Goal: Task Accomplishment & Management: Manage account settings

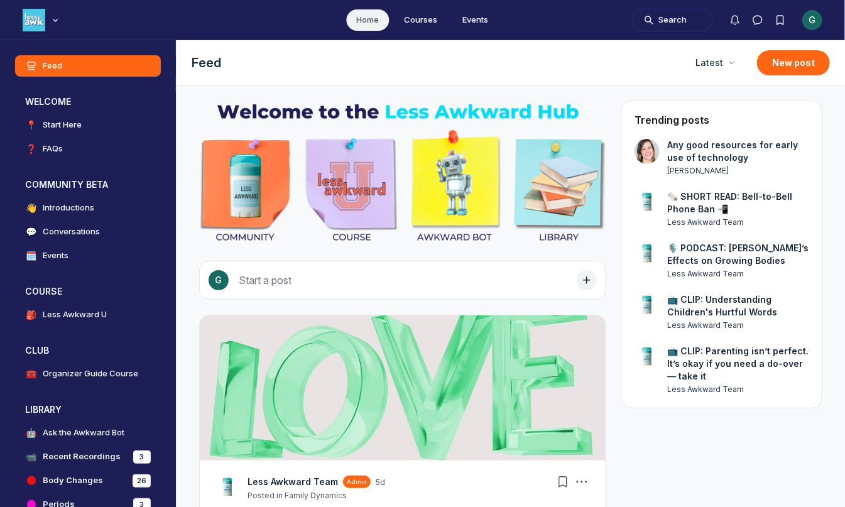
scroll to position [3692, 2407]
click at [56, 25] on div "Main navigation bar" at bounding box center [55, 20] width 13 height 13
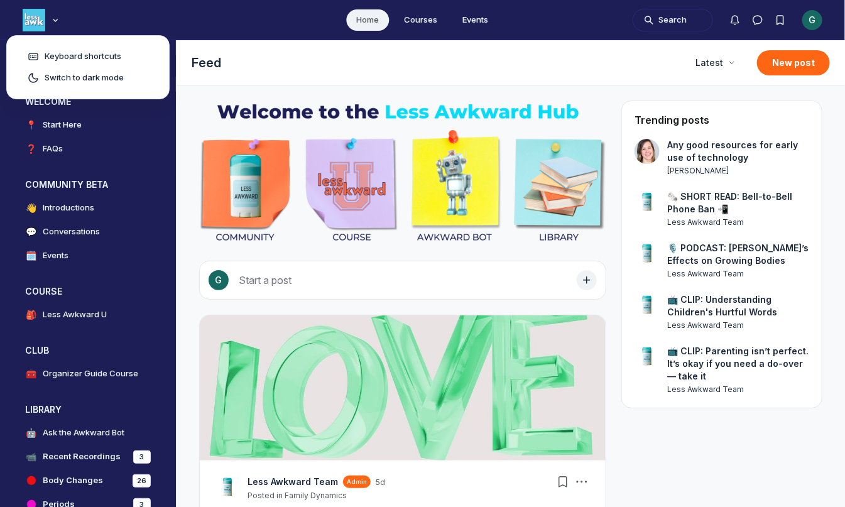
click at [813, 19] on div "G" at bounding box center [813, 20] width 20 height 20
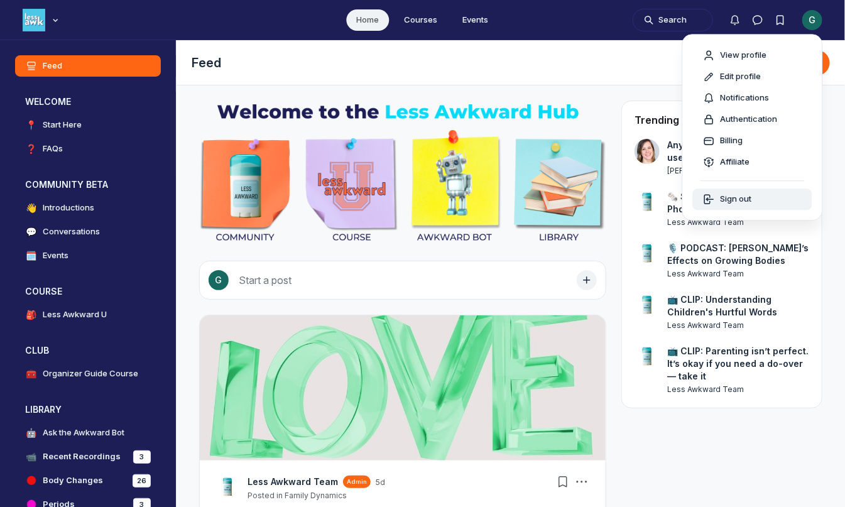
click at [747, 198] on span "Sign out" at bounding box center [736, 200] width 31 height 13
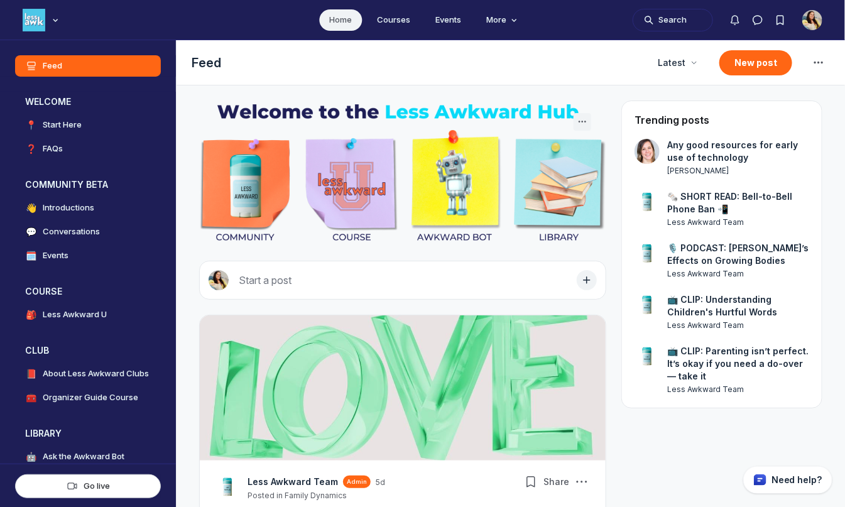
scroll to position [3494, 2407]
click at [52, 23] on icon "Main navigation bar" at bounding box center [55, 20] width 13 height 8
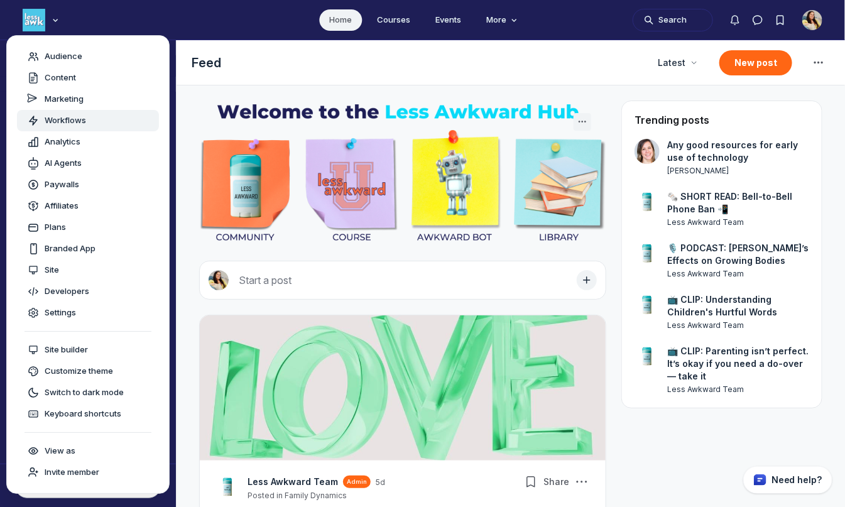
click at [57, 120] on span "Workflows" at bounding box center [65, 120] width 41 height 13
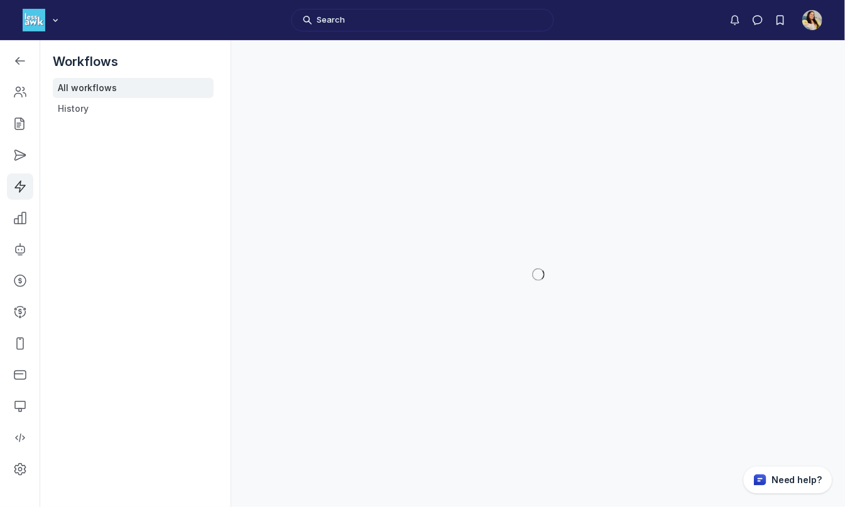
scroll to position [3690, 1790]
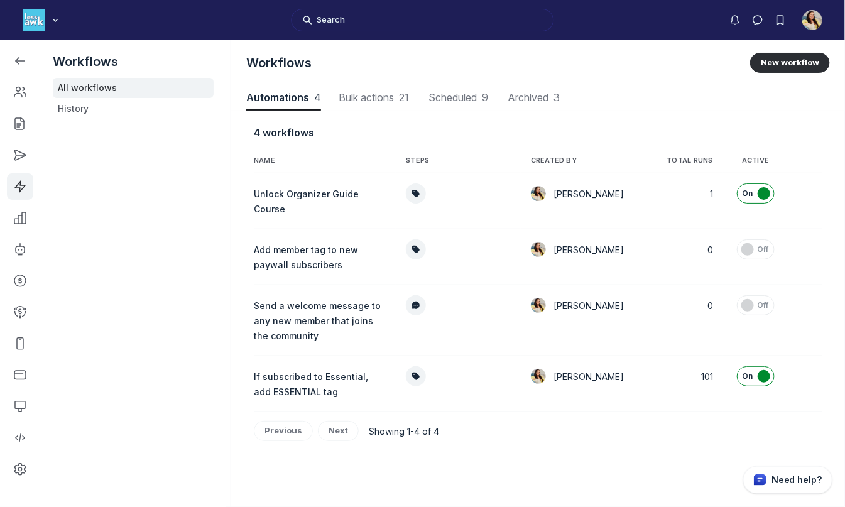
scroll to position [1701, 4243]
click at [808, 308] on div "button" at bounding box center [815, 305] width 15 height 15
click at [747, 358] on button "Edit" at bounding box center [752, 360] width 119 height 21
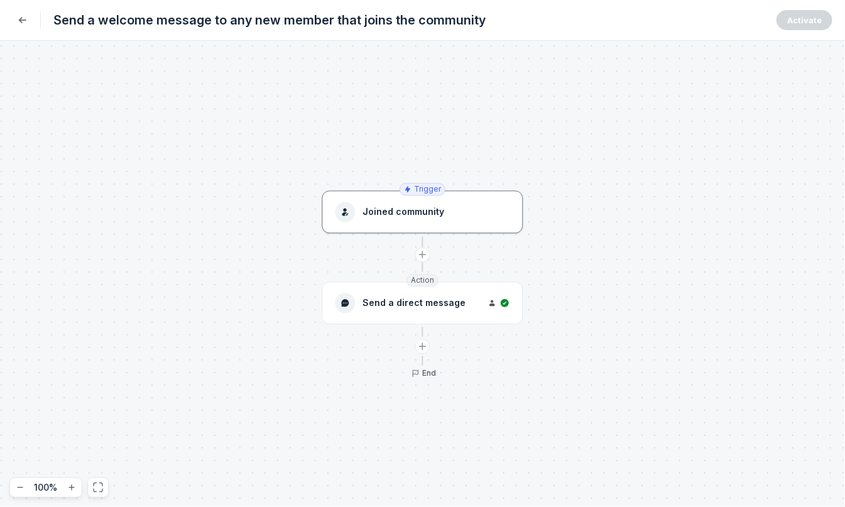
click at [432, 222] on button "Joined community" at bounding box center [422, 212] width 201 height 43
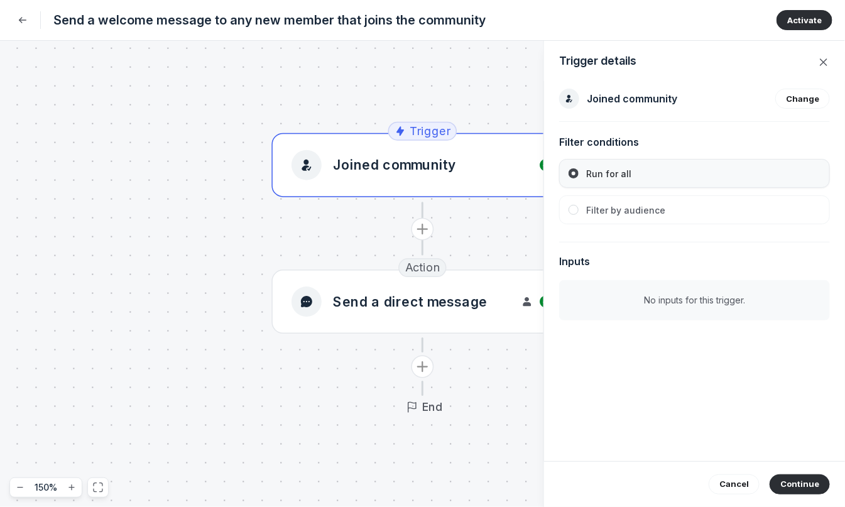
click at [632, 211] on span "Filter by audience" at bounding box center [625, 210] width 79 height 11
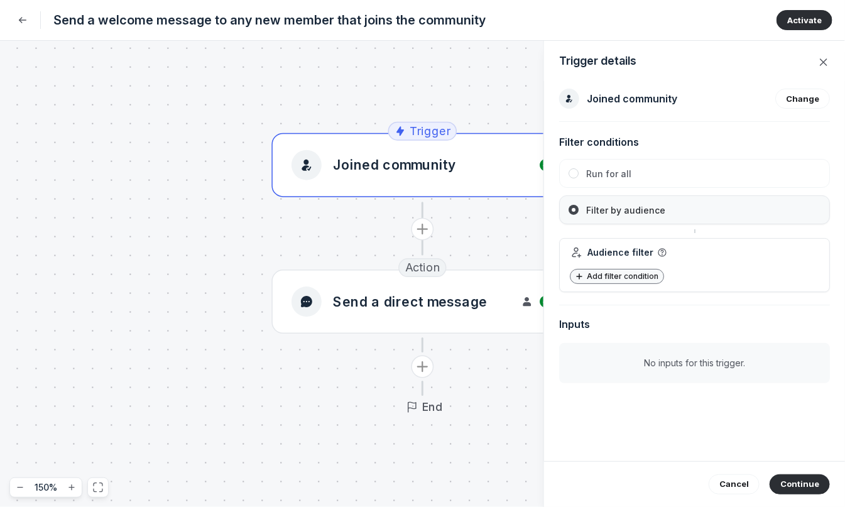
click at [620, 280] on span "Add filter condition" at bounding box center [625, 275] width 77 height 9
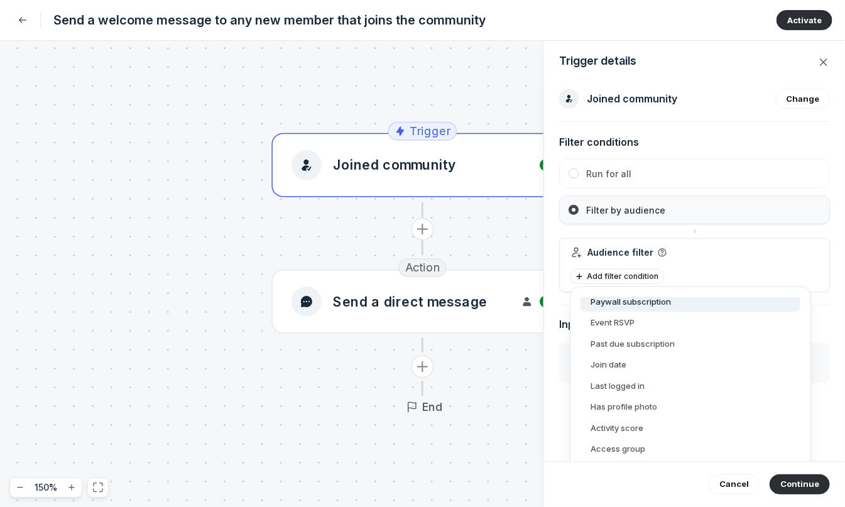
scroll to position [314, 0]
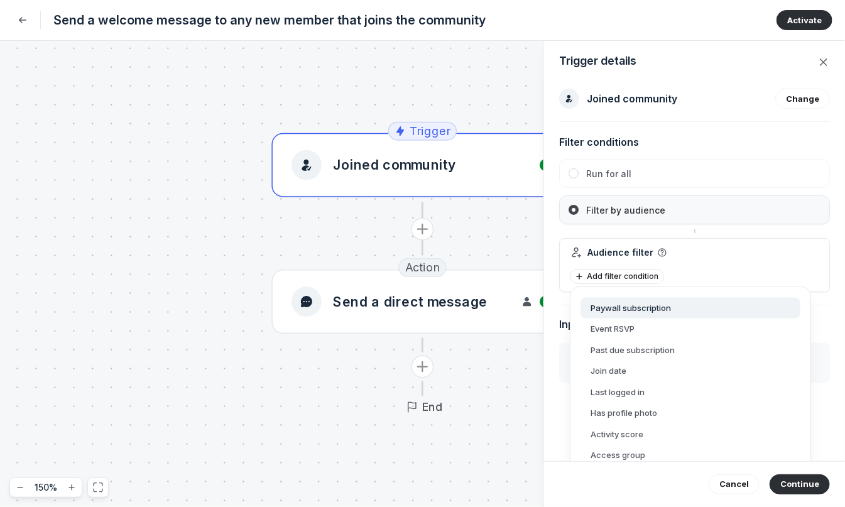
click at [635, 303] on button "Paywall subscription" at bounding box center [691, 307] width 220 height 21
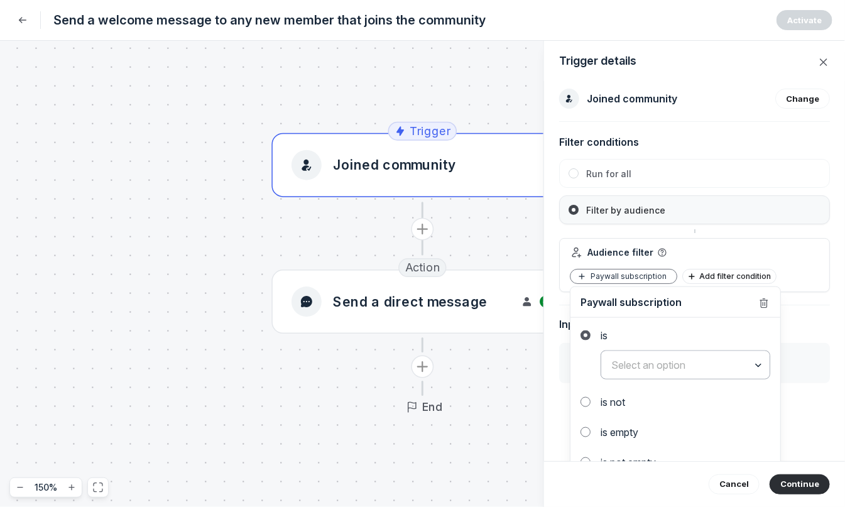
click at [663, 368] on input "text" at bounding box center [685, 365] width 168 height 28
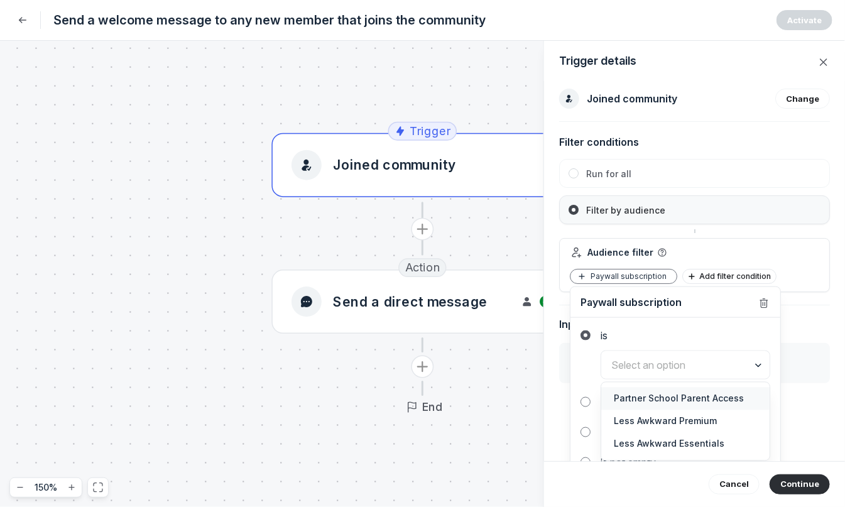
click at [662, 395] on span "Partner School Parent Access" at bounding box center [685, 399] width 143 height 13
type input "Partner School Parent Access"
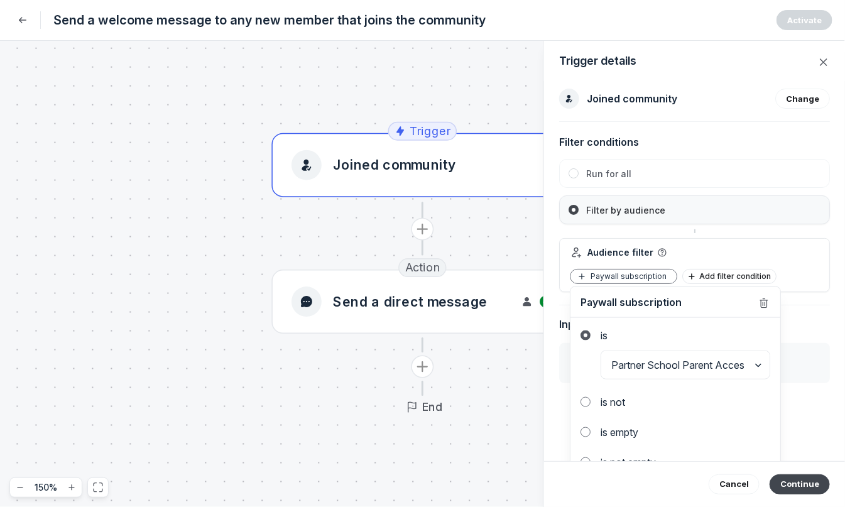
click at [804, 481] on button "Continue" at bounding box center [800, 484] width 60 height 20
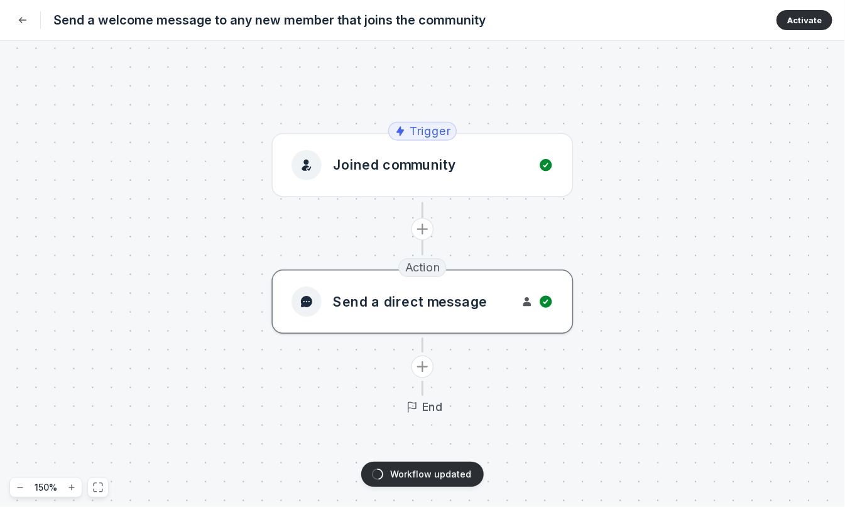
click at [459, 308] on span "Send a direct message" at bounding box center [410, 301] width 155 height 19
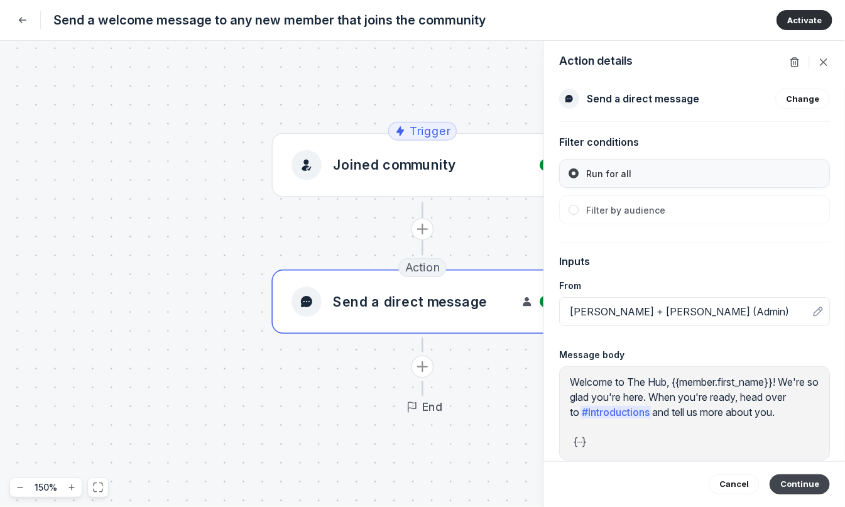
click at [792, 485] on button "Continue" at bounding box center [800, 484] width 60 height 20
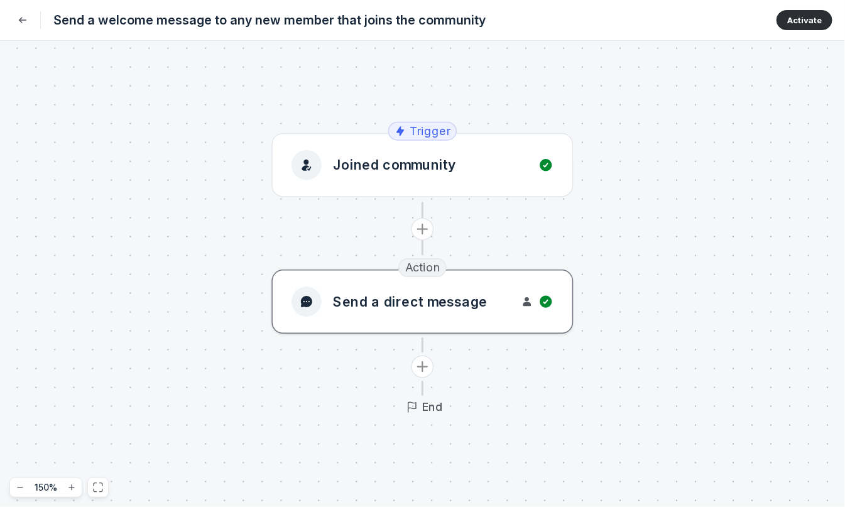
click at [396, 296] on span "Send a direct message" at bounding box center [410, 301] width 155 height 19
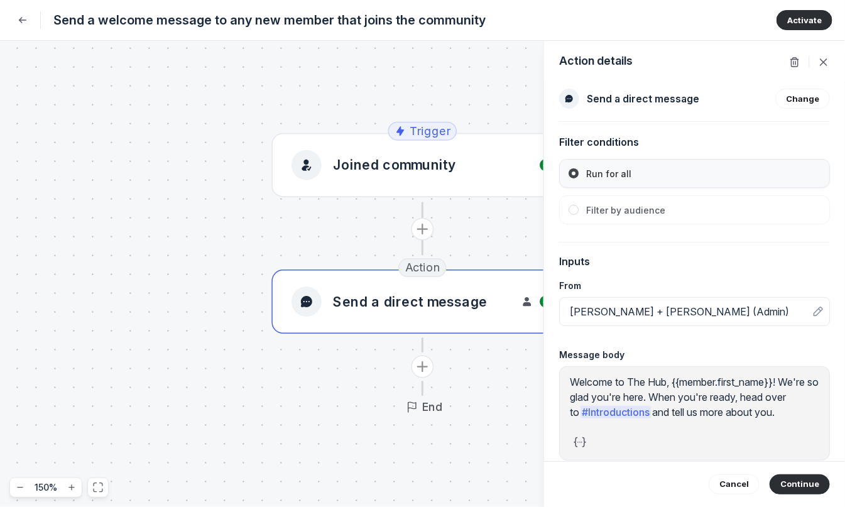
scroll to position [23, 0]
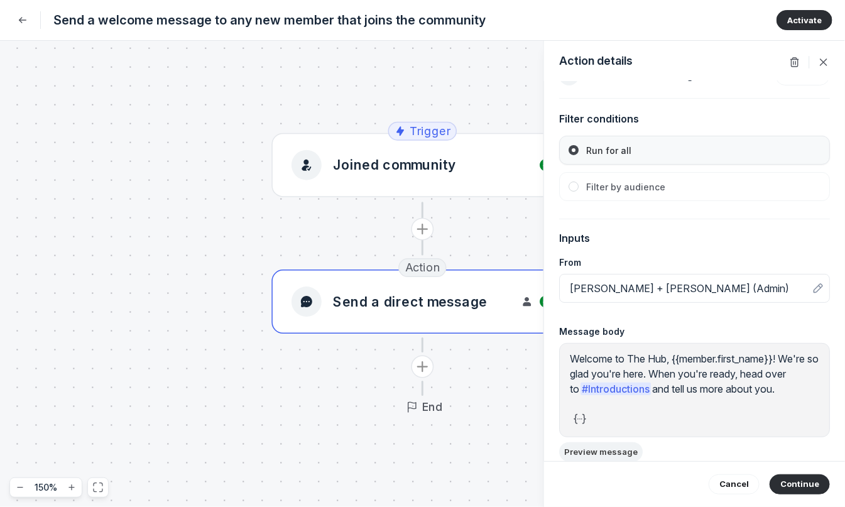
click at [617, 446] on button "Preview message" at bounding box center [601, 451] width 84 height 19
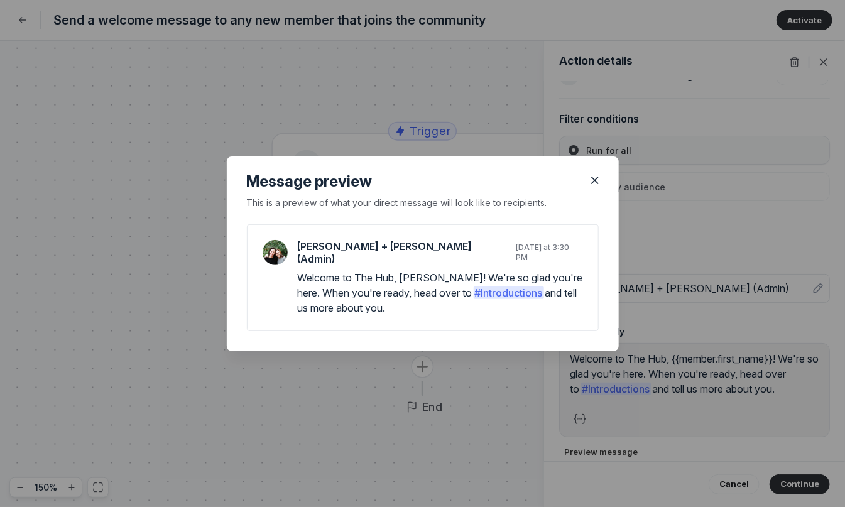
drag, startPoint x: 299, startPoint y: 268, endPoint x: 434, endPoint y: 310, distance: 141.9
click at [434, 310] on div "C( [PERSON_NAME] + [PERSON_NAME] (Admin) [DATE] at 3:30 PM Welcome to The Hub, …" at bounding box center [423, 277] width 352 height 107
copy p "Welcome to The Hub, [PERSON_NAME]! We're so glad you're here. When you're ready…"
click at [593, 186] on icon "Close" at bounding box center [595, 180] width 13 height 13
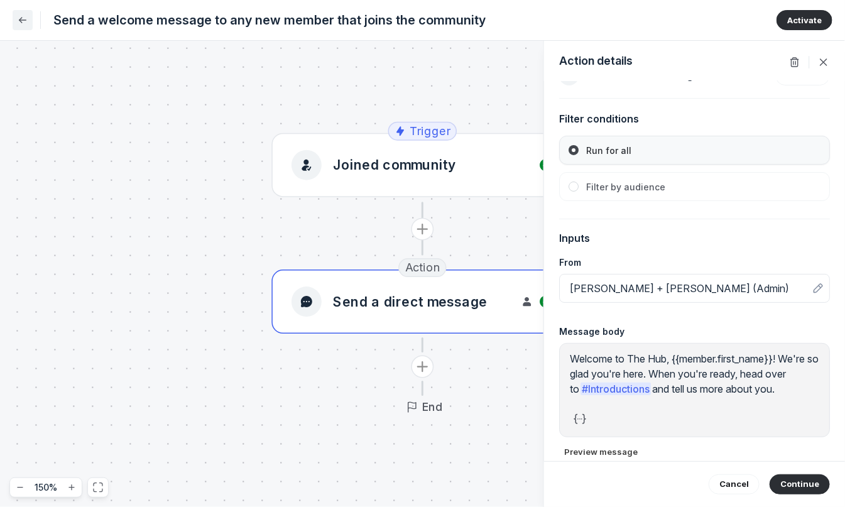
click at [18, 16] on icon "Back" at bounding box center [22, 20] width 13 height 13
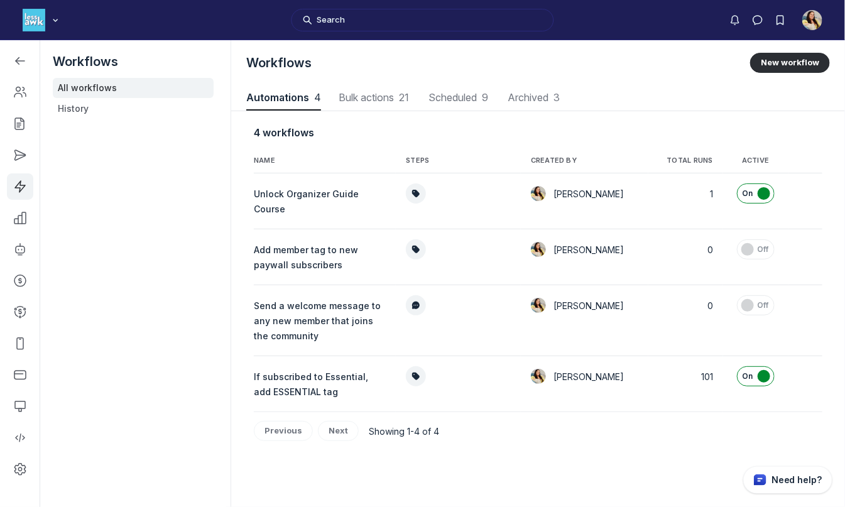
scroll to position [1701, 4243]
click at [281, 200] on td "Unlock Organizer Guide Course" at bounding box center [325, 201] width 142 height 56
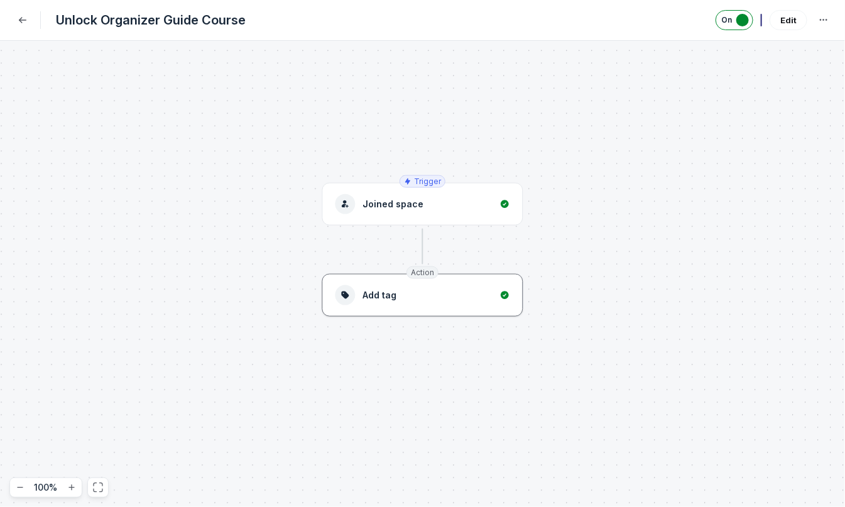
click at [439, 299] on div "Add tag" at bounding box center [423, 295] width 175 height 20
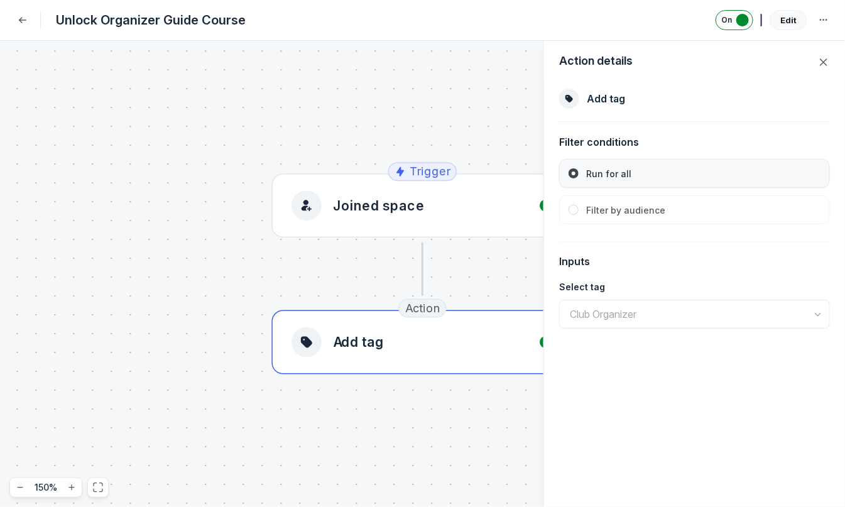
click at [785, 16] on button "Edit" at bounding box center [789, 20] width 38 height 20
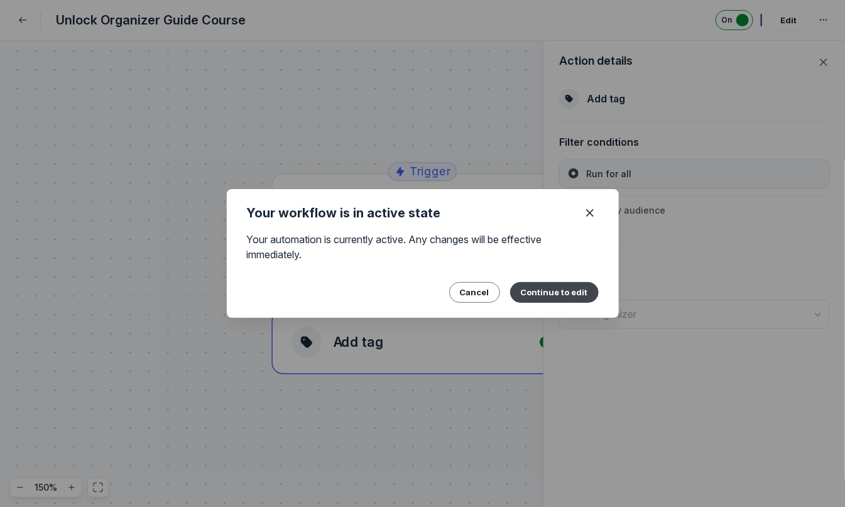
click at [553, 297] on button "Continue to edit" at bounding box center [554, 292] width 89 height 20
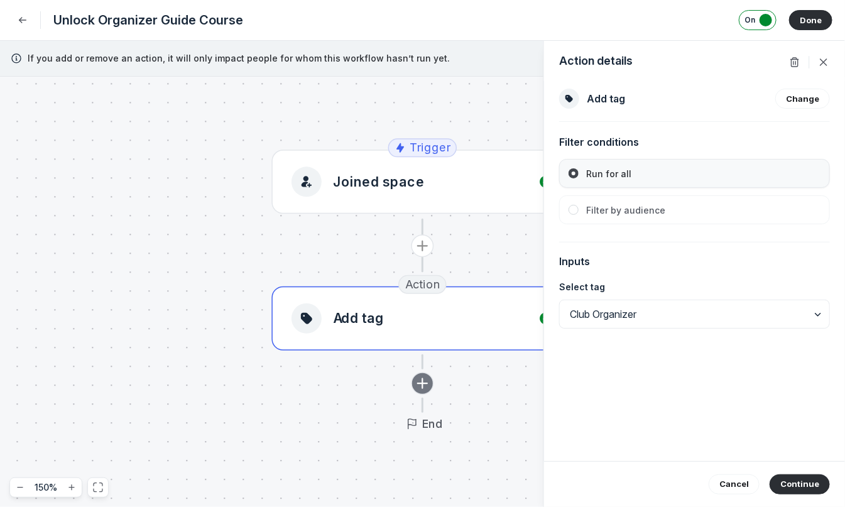
click at [415, 382] on icon "Add action" at bounding box center [423, 383] width 19 height 19
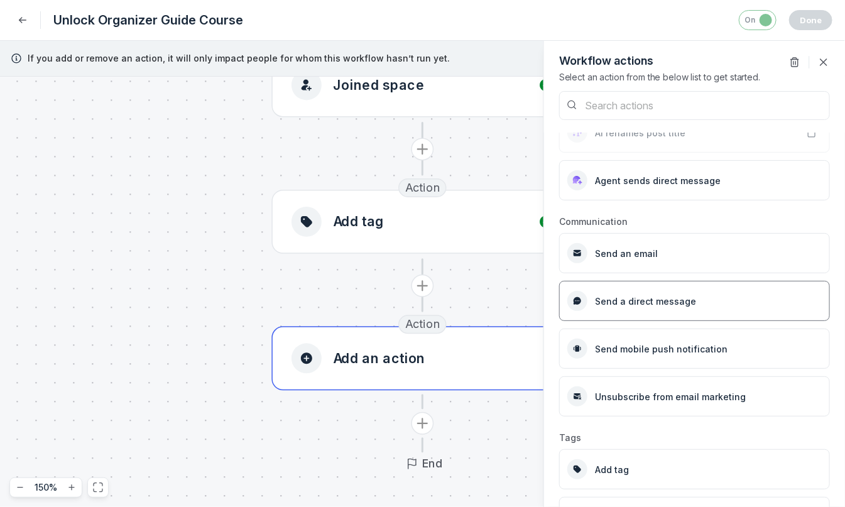
scroll to position [239, 0]
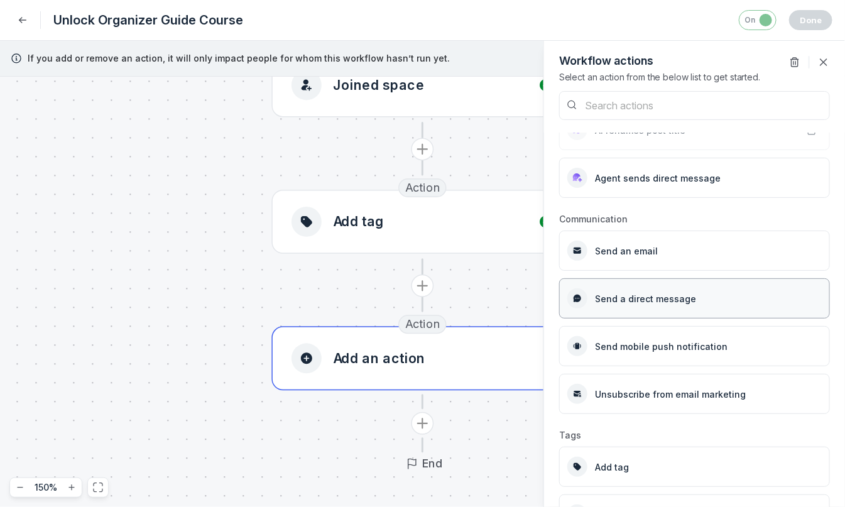
click at [677, 301] on span "Send a direct message" at bounding box center [645, 298] width 101 height 11
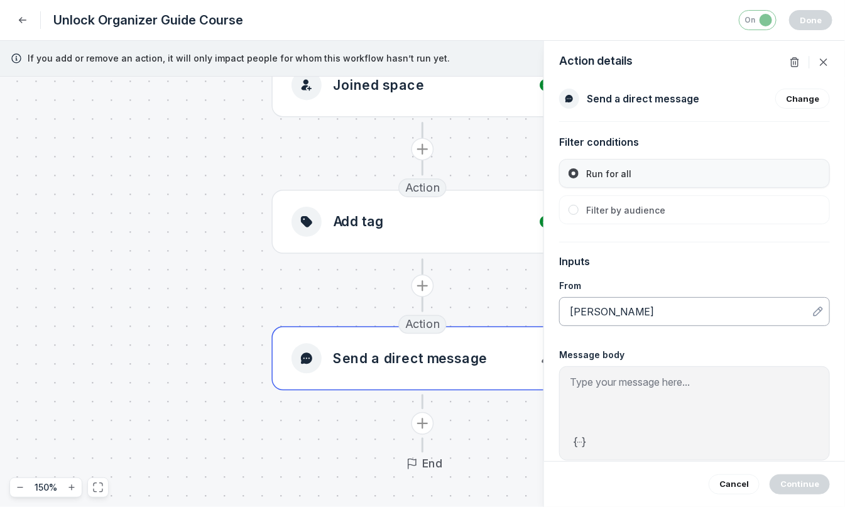
click at [697, 311] on button "[PERSON_NAME]" at bounding box center [691, 311] width 242 height 15
type input "cara"
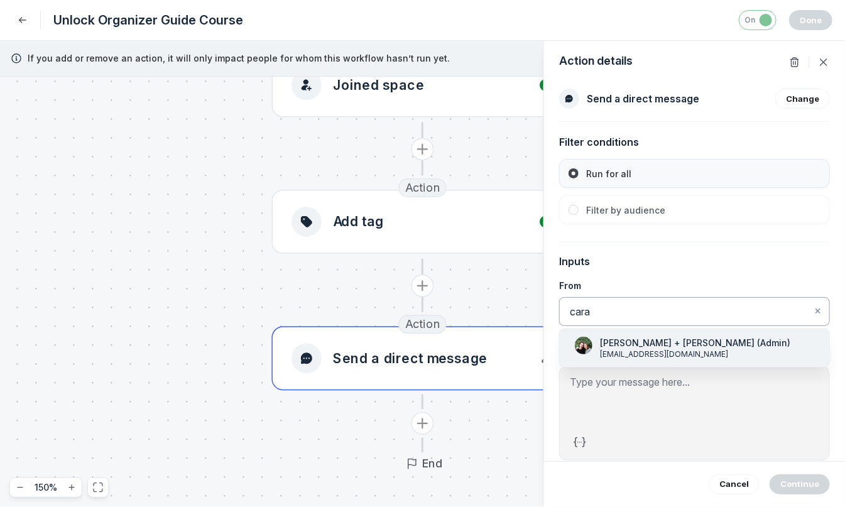
click at [659, 346] on span "[PERSON_NAME] + [PERSON_NAME] (Admin)" at bounding box center [695, 343] width 190 height 13
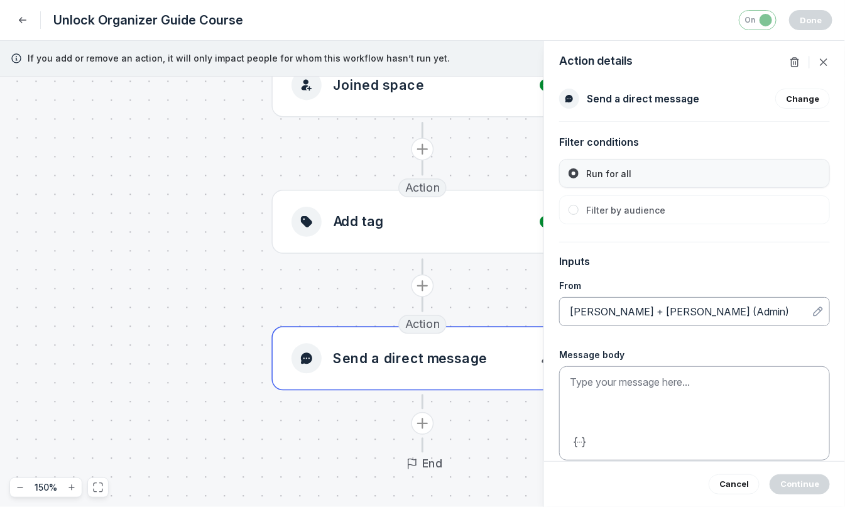
click at [610, 387] on p at bounding box center [694, 382] width 249 height 15
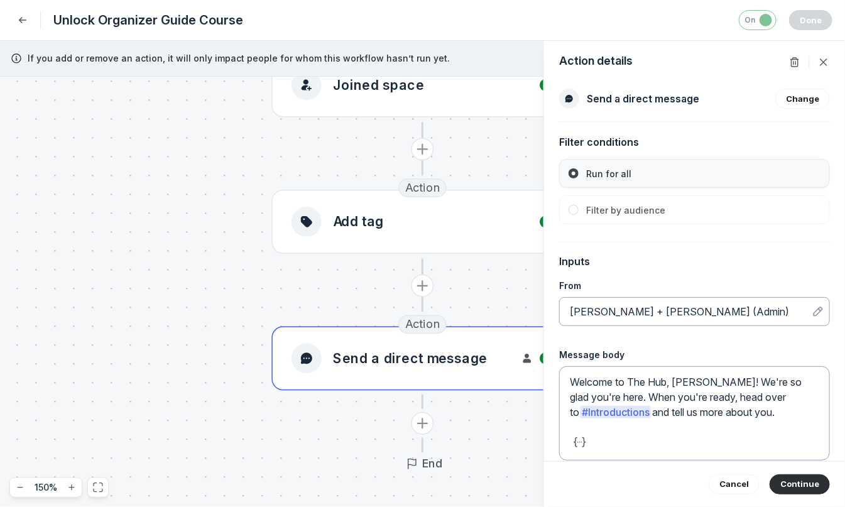
drag, startPoint x: 705, startPoint y: 381, endPoint x: 801, endPoint y: 422, distance: 104.5
click at [801, 422] on div "Welcome to The Hub, [PERSON_NAME]! We're so glad you're here. When you're ready…" at bounding box center [694, 400] width 249 height 50
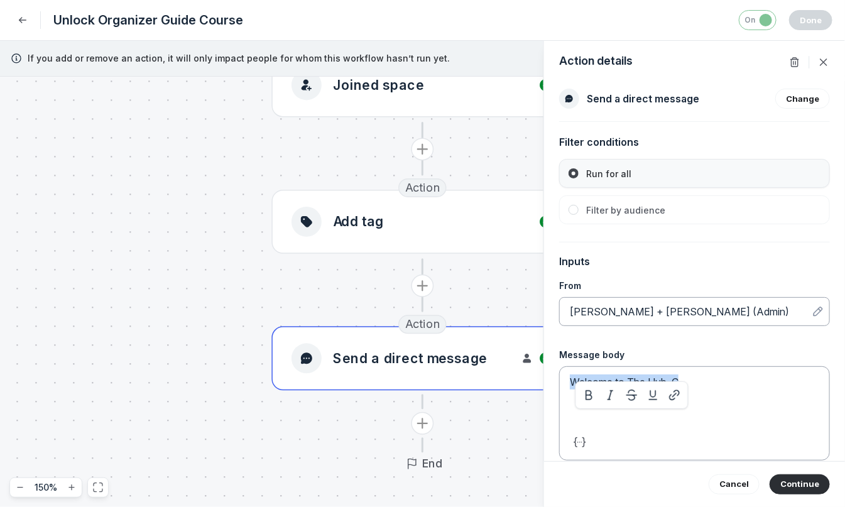
drag, startPoint x: 720, startPoint y: 395, endPoint x: 561, endPoint y: 365, distance: 161.2
click at [561, 365] on div "Message body Welcome to The Hub, C" at bounding box center [694, 405] width 271 height 112
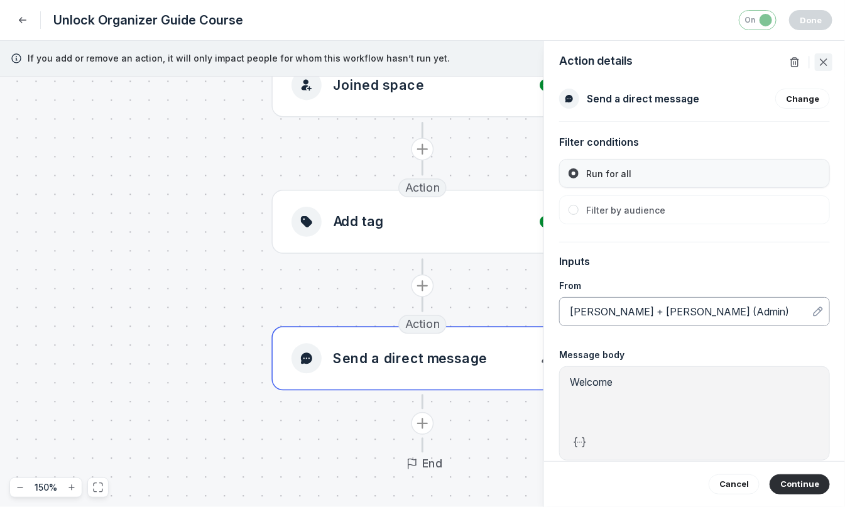
click at [827, 64] on icon "Close" at bounding box center [824, 62] width 13 height 13
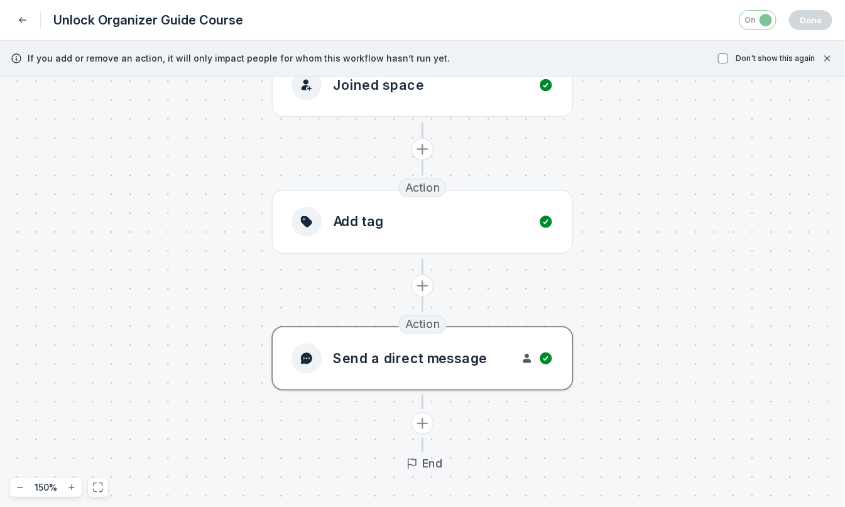
click at [537, 355] on div "button" at bounding box center [537, 358] width 34 height 15
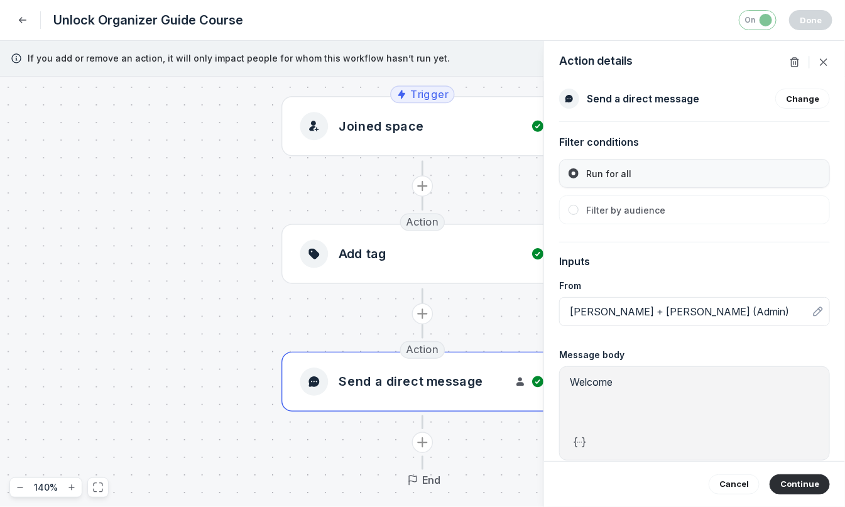
scroll to position [11, 0]
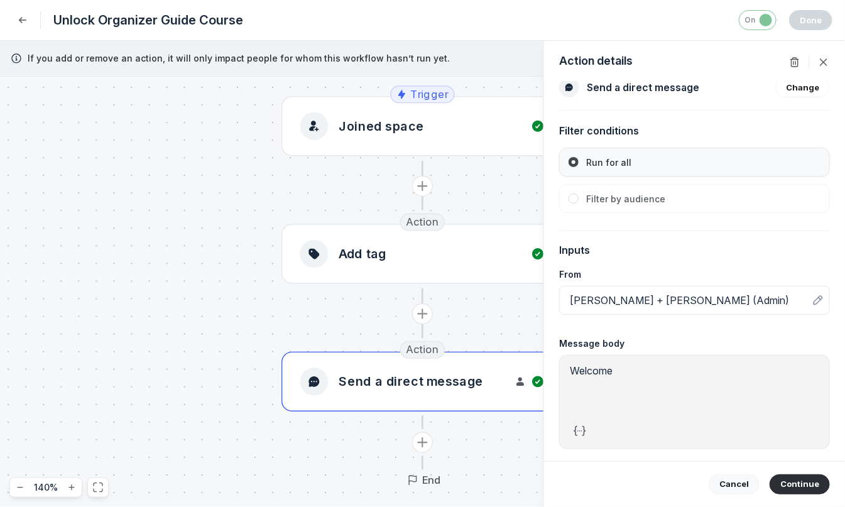
click at [754, 485] on button "Cancel" at bounding box center [734, 484] width 51 height 20
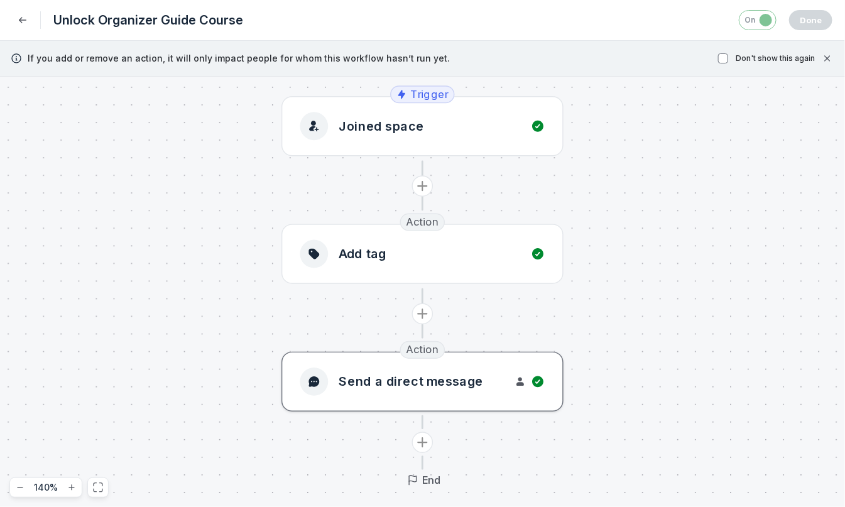
click at [501, 366] on button "Send a direct message" at bounding box center [423, 382] width 282 height 60
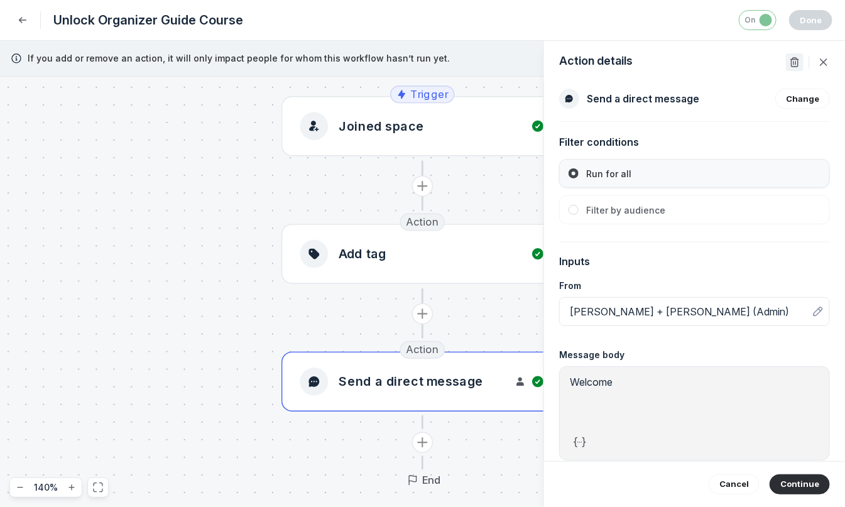
click at [792, 60] on icon "Delete action" at bounding box center [795, 62] width 13 height 13
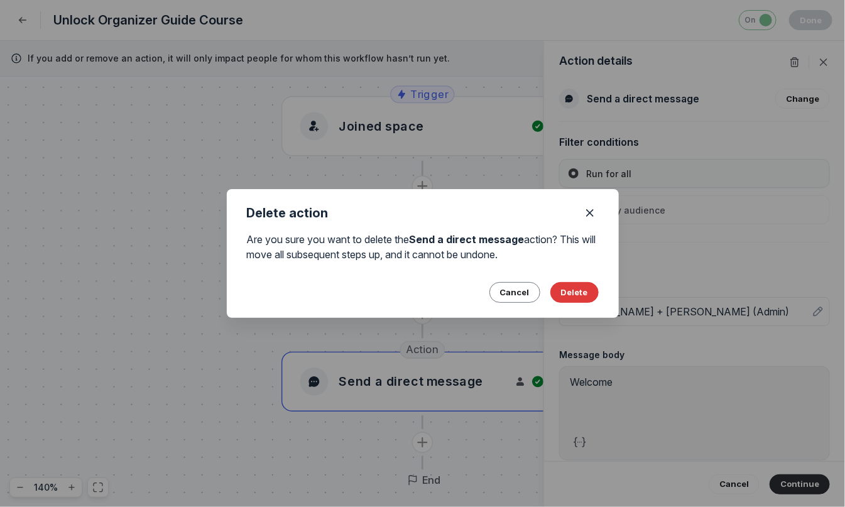
click at [573, 292] on button "Delete" at bounding box center [575, 292] width 48 height 20
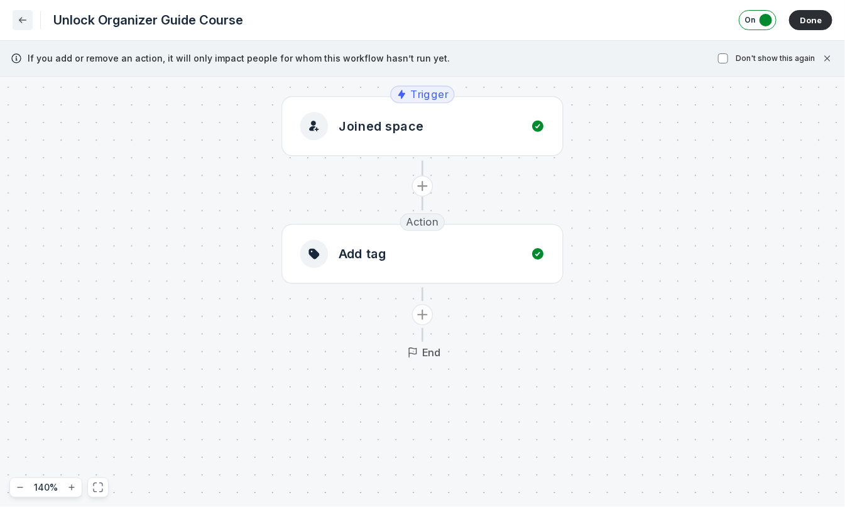
click at [28, 19] on icon "Back" at bounding box center [22, 20] width 13 height 13
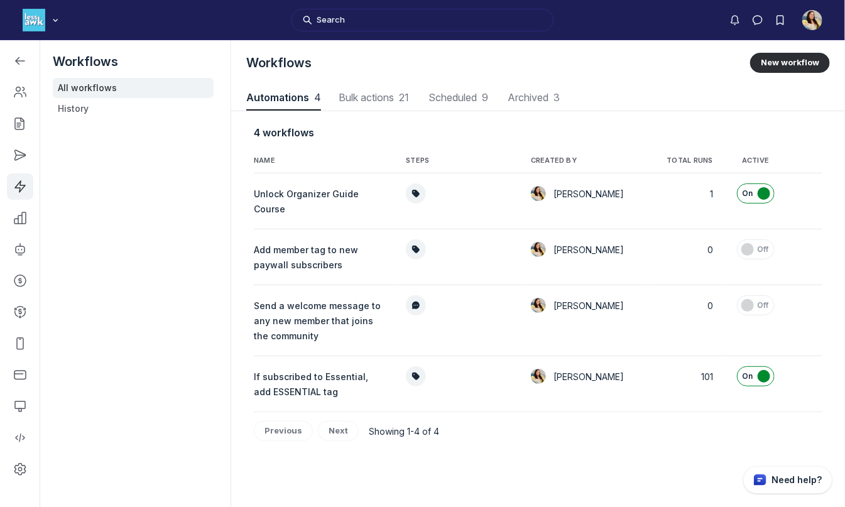
scroll to position [1701, 4243]
click at [326, 314] on td "Send a welcome message to any new member that joins the community" at bounding box center [325, 320] width 142 height 71
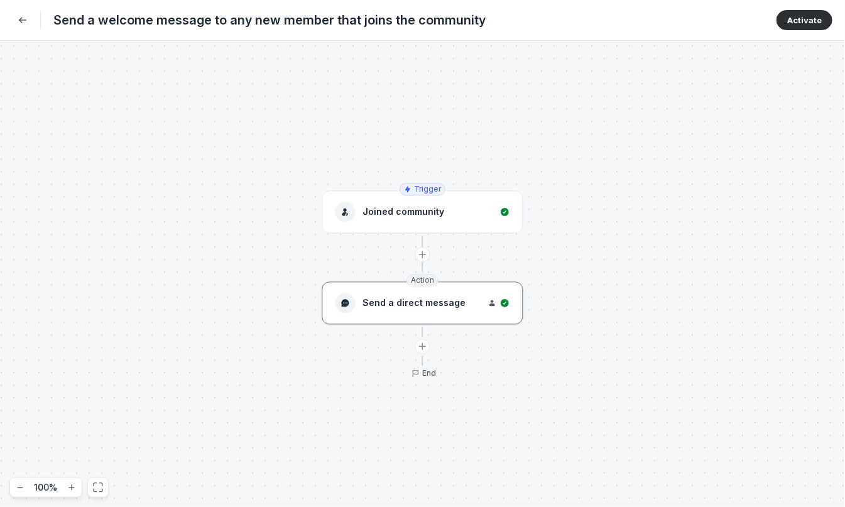
click at [419, 302] on span "Send a direct message" at bounding box center [414, 303] width 103 height 13
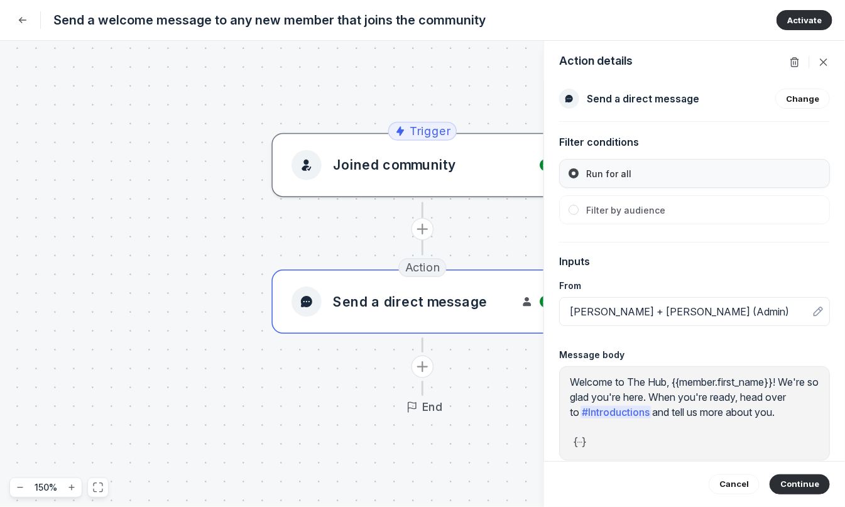
click at [489, 175] on div "Joined community" at bounding box center [423, 165] width 262 height 30
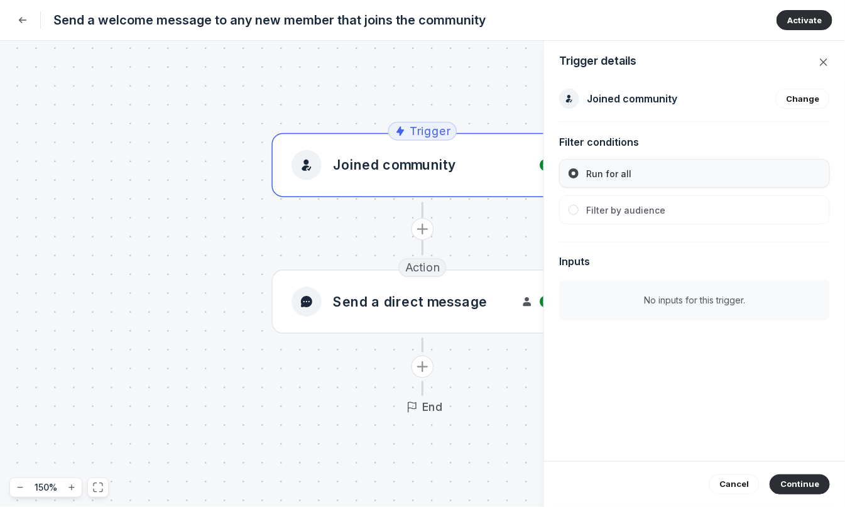
click at [627, 209] on span "Filter by audience" at bounding box center [625, 210] width 79 height 11
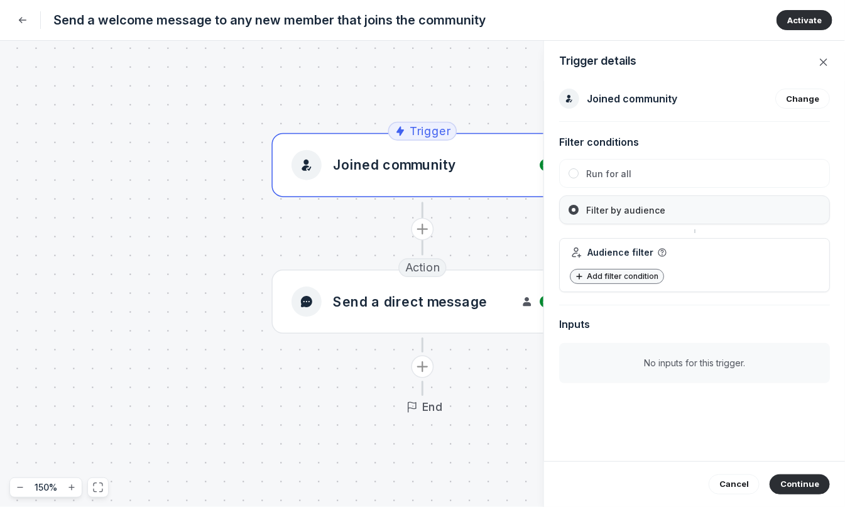
click at [623, 274] on span "Add filter condition" at bounding box center [625, 275] width 77 height 9
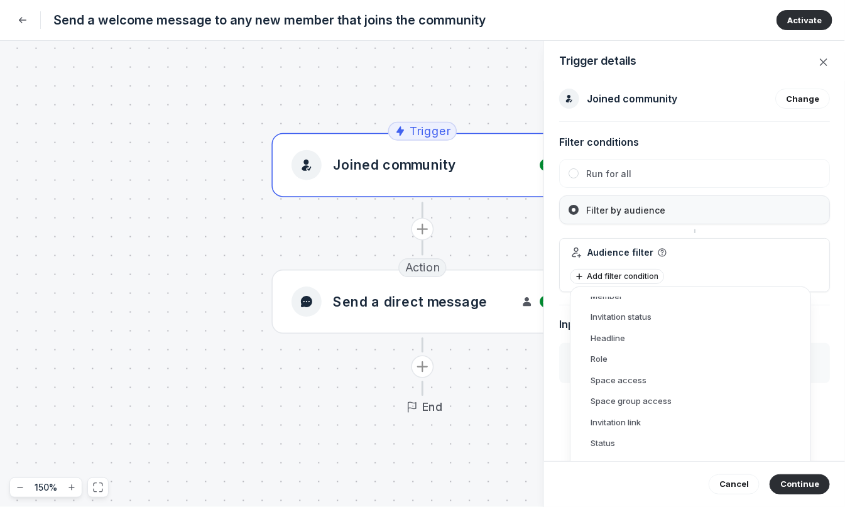
scroll to position [234, 0]
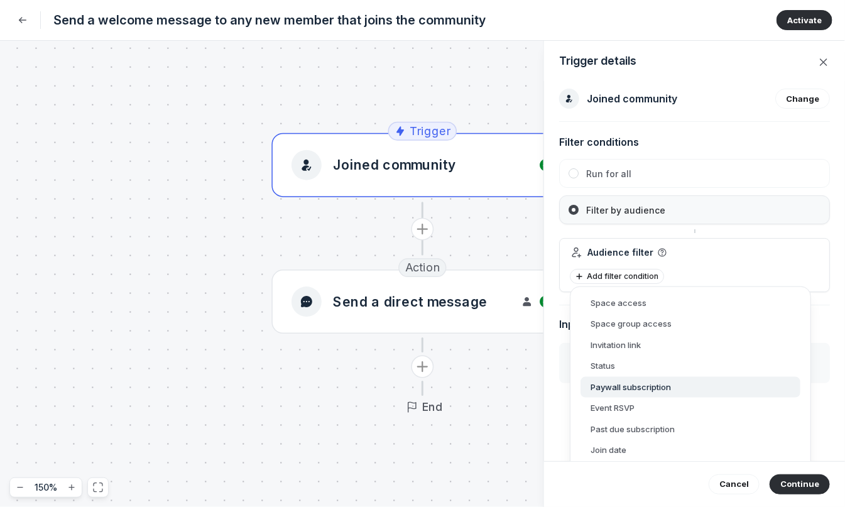
click at [625, 386] on button "Paywall subscription" at bounding box center [691, 386] width 220 height 21
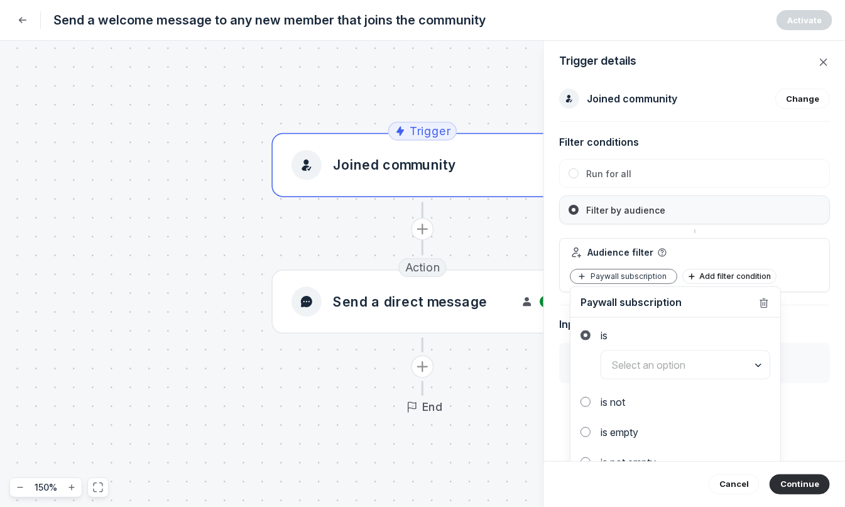
scroll to position [2, 0]
click at [649, 359] on input "text" at bounding box center [685, 363] width 168 height 28
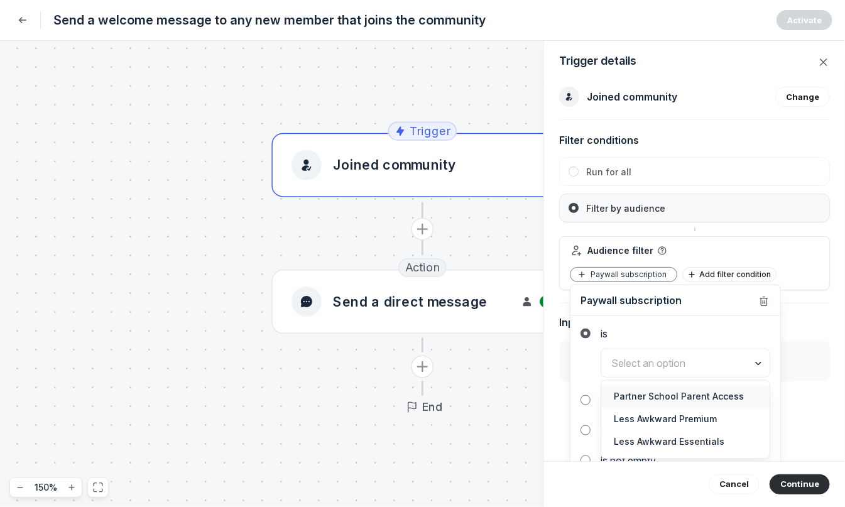
click at [666, 391] on span "Partner School Parent Access" at bounding box center [685, 397] width 143 height 13
type input "Partner School Parent Access"
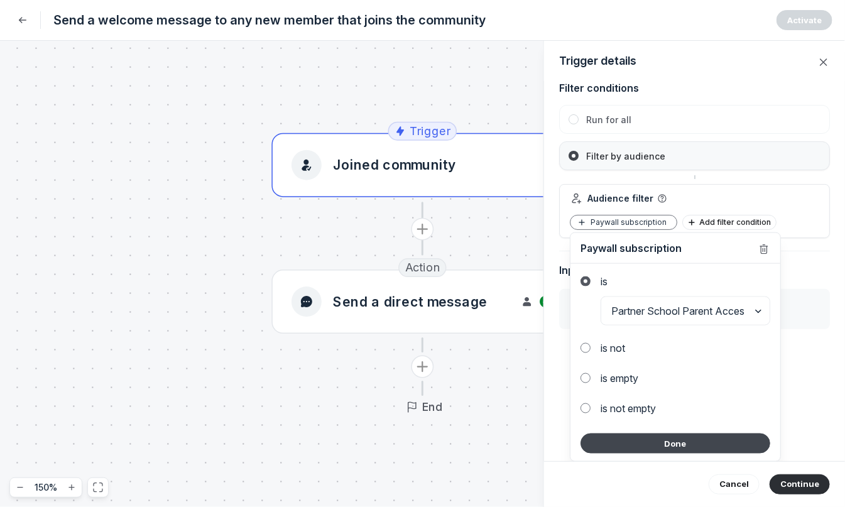
click at [730, 446] on button "Done" at bounding box center [676, 444] width 190 height 20
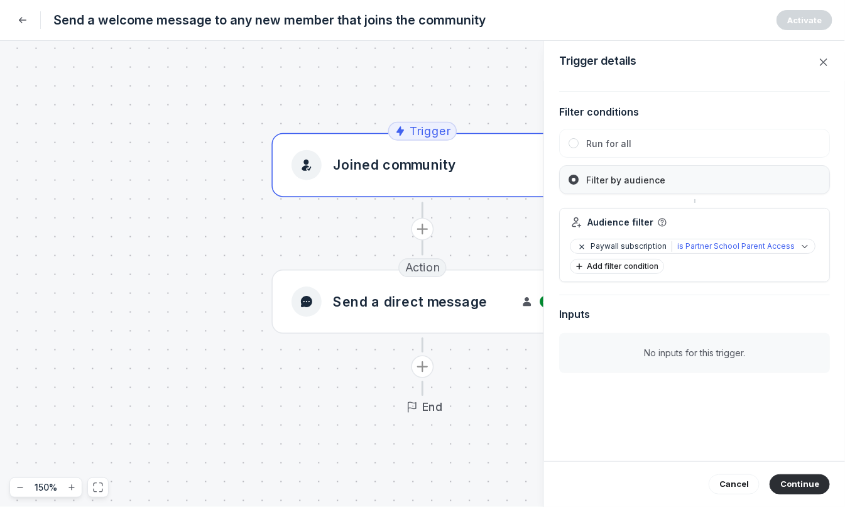
scroll to position [30, 0]
click at [809, 480] on button "Continue" at bounding box center [800, 484] width 60 height 20
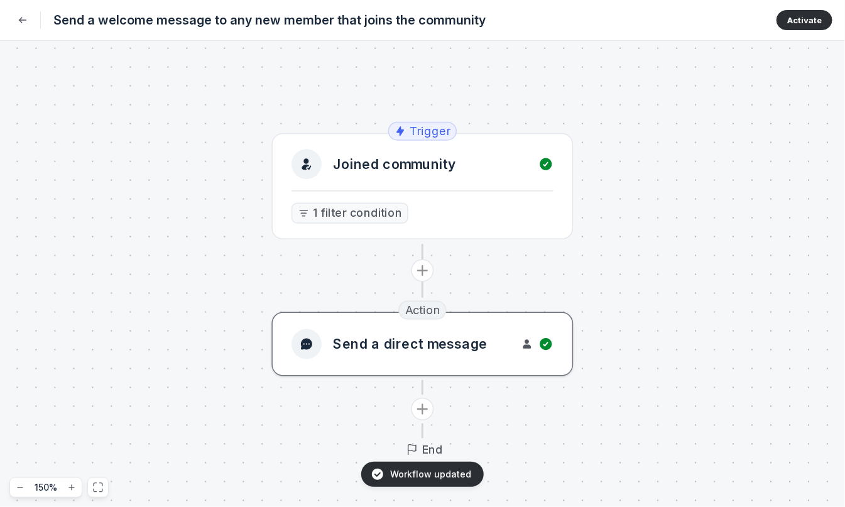
click at [460, 345] on span "Send a direct message" at bounding box center [410, 344] width 155 height 19
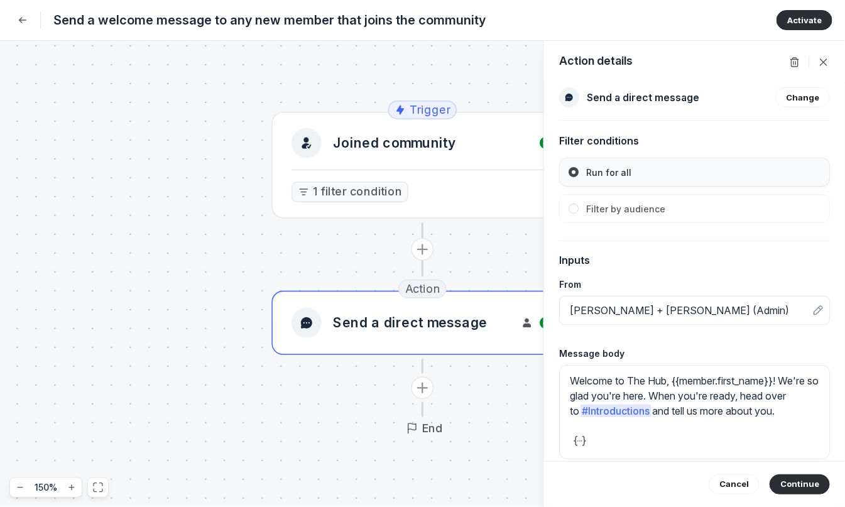
scroll to position [2, 0]
drag, startPoint x: 788, startPoint y: 381, endPoint x: 792, endPoint y: 426, distance: 45.5
click at [792, 426] on div "Welcome to The Hub, {{member.first_name}}! We're so glad you're here. When you'…" at bounding box center [694, 411] width 271 height 94
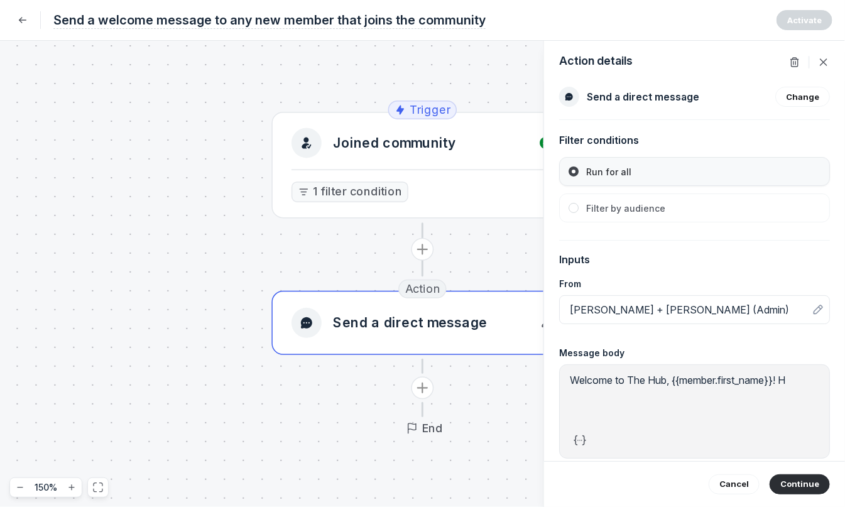
click at [273, 21] on span "Send a welcome message to any new member that joins the community" at bounding box center [269, 20] width 432 height 18
drag, startPoint x: 227, startPoint y: 20, endPoint x: 326, endPoint y: 25, distance: 98.8
click at [326, 25] on input "Send a welcome message to any new member that joins the community" at bounding box center [409, 20] width 713 height 18
type input "Send a welcome message to school parent that joins the community"
click at [617, 251] on div "Send a direct message Change Filter conditions Run for all Filter by audience I…" at bounding box center [694, 285] width 271 height 397
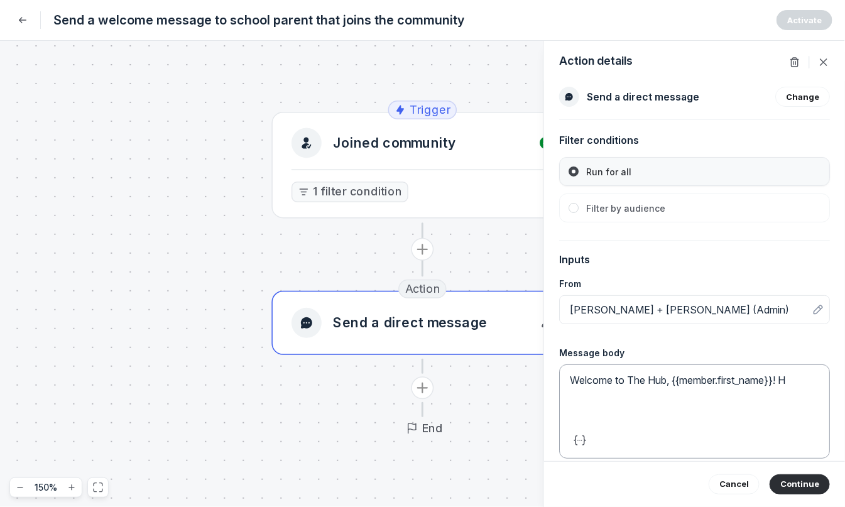
click at [796, 381] on p "Welcome to The Hub, {{member.first_name}}! H" at bounding box center [694, 380] width 249 height 15
click at [787, 383] on p "Welcome to The Hub, {{member.first_name}}! H" at bounding box center [694, 380] width 249 height 15
drag, startPoint x: 788, startPoint y: 382, endPoint x: 795, endPoint y: 382, distance: 6.9
click at [795, 382] on p "Welcome to The Hub, {{member.first_name}}! H" at bounding box center [694, 380] width 249 height 15
click at [797, 382] on div at bounding box center [758, 393] width 113 height 28
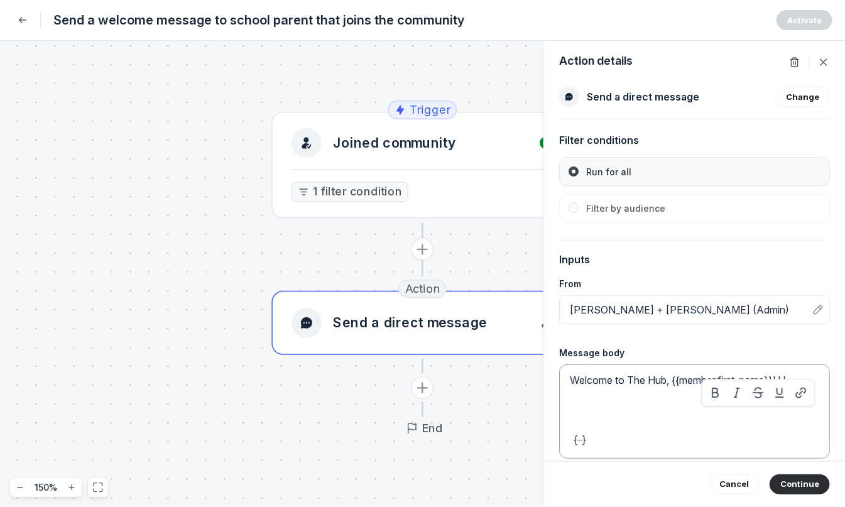
click at [798, 376] on div "Welcome to The Hub, {{member.first_name}}! H" at bounding box center [694, 398] width 249 height 50
click at [798, 382] on p "Welcome to The Hub, {{member.first_name}}! H" at bounding box center [694, 380] width 249 height 15
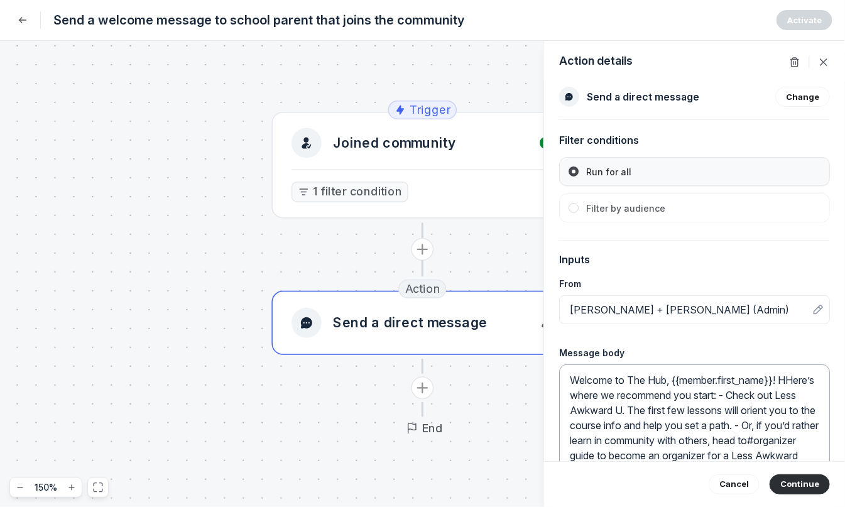
scroll to position [19, 0]
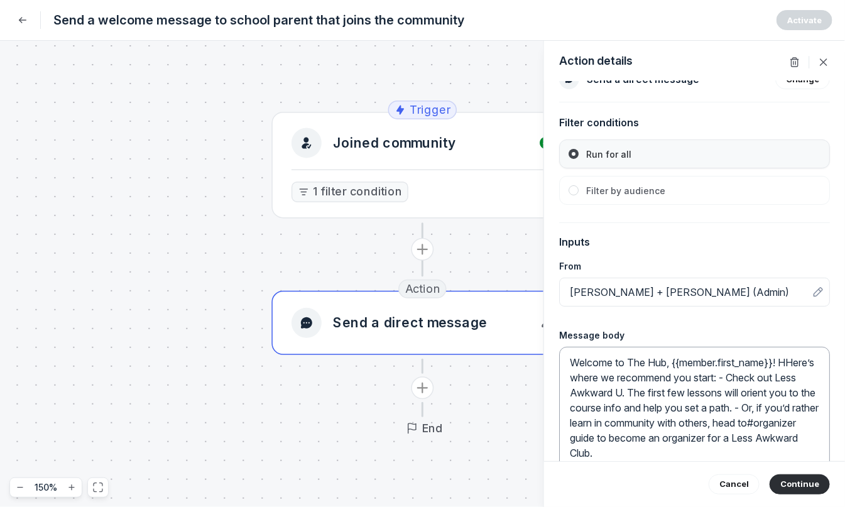
click at [579, 380] on p "Welcome to The Hub, {{member.first_name}}! HHere’s where we recommend you start…" at bounding box center [694, 408] width 249 height 106
click at [731, 379] on p "Welcome to The Hub, {{member.first_name}}! Here’s where we recommend you start:…" at bounding box center [694, 408] width 249 height 106
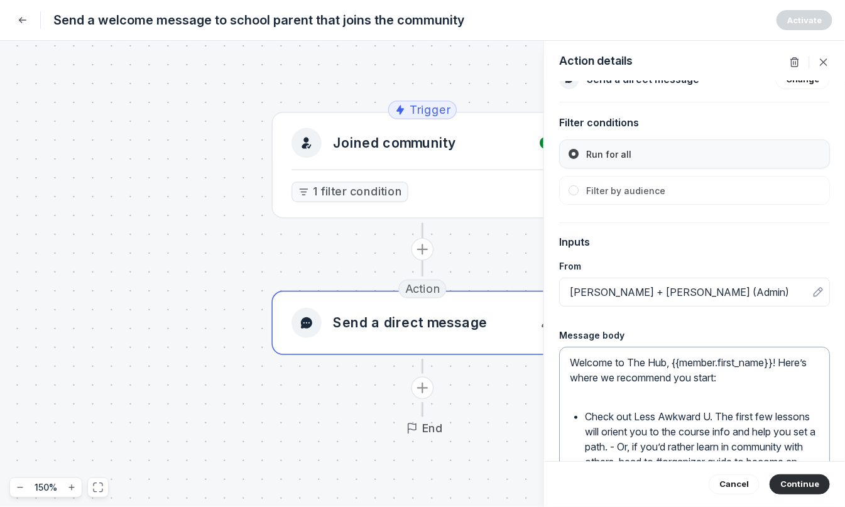
click at [721, 412] on p "Check out Less Awkward U. The first few lessons will orient you to the course i…" at bounding box center [702, 446] width 234 height 75
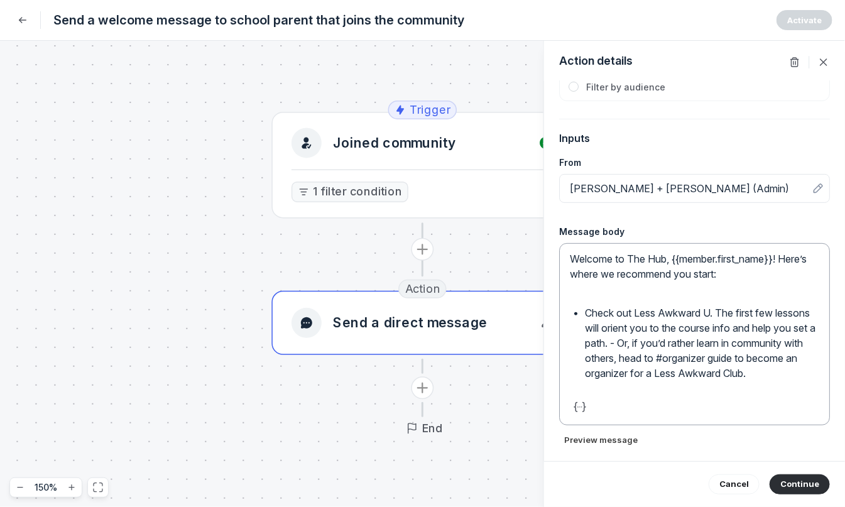
click at [631, 341] on p "Check out Less Awkward U. The first few lessons will orient you to the course i…" at bounding box center [702, 342] width 234 height 75
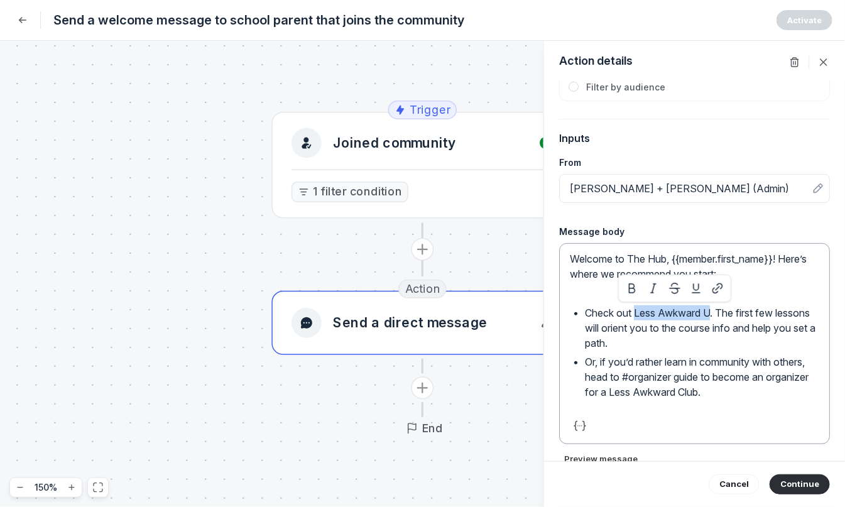
drag, startPoint x: 636, startPoint y: 313, endPoint x: 711, endPoint y: 315, distance: 75.5
click at [711, 315] on p "Check out Less Awkward U. The first few lessons will orient you to the course i…" at bounding box center [702, 327] width 234 height 45
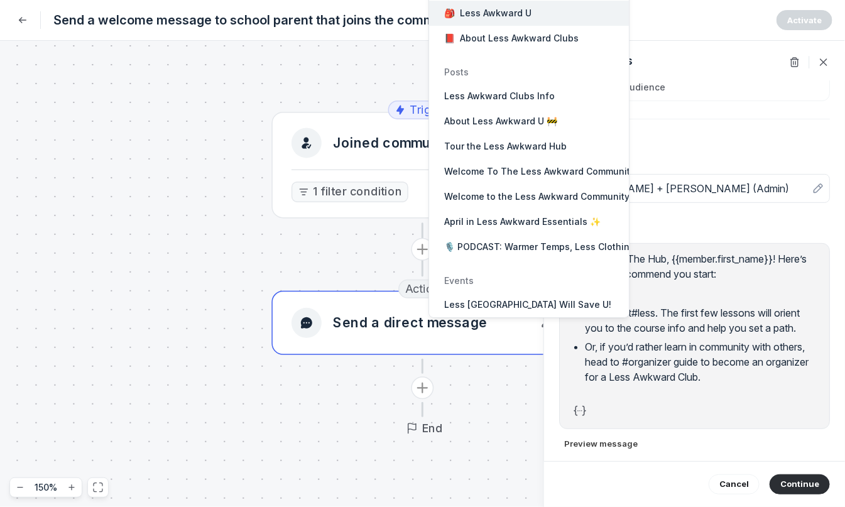
click at [511, 18] on span "Less Awkward U" at bounding box center [496, 13] width 72 height 13
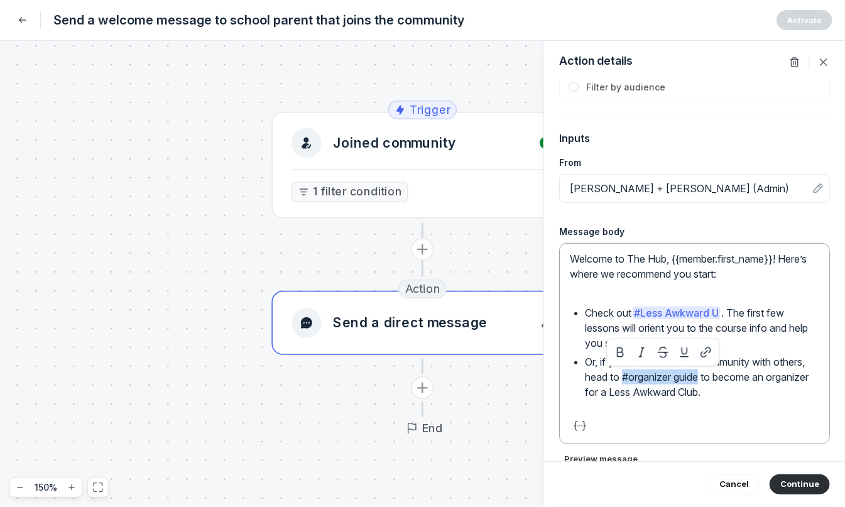
drag, startPoint x: 624, startPoint y: 377, endPoint x: 704, endPoint y: 377, distance: 79.8
click at [704, 377] on p "Or, if you’d rather learn in community with others, head to #organizer guide to…" at bounding box center [702, 376] width 234 height 45
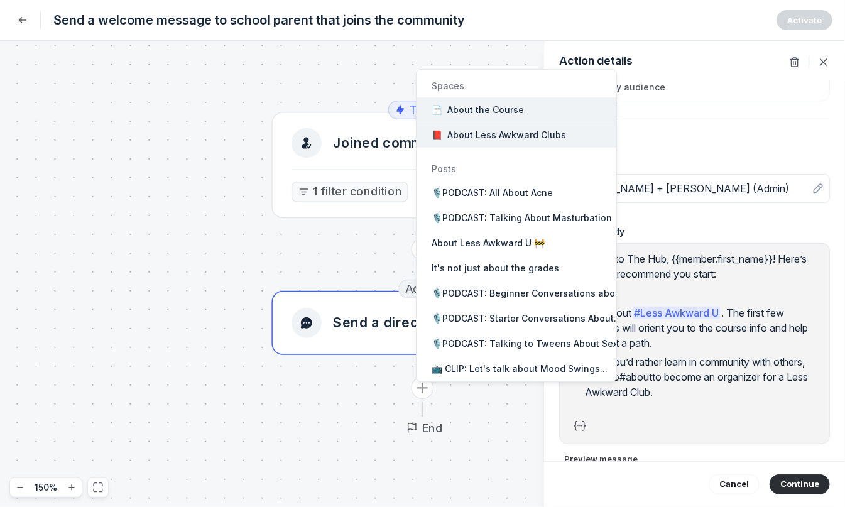
click at [548, 141] on button "📕 About Less Awkward Clubs" at bounding box center [517, 135] width 200 height 25
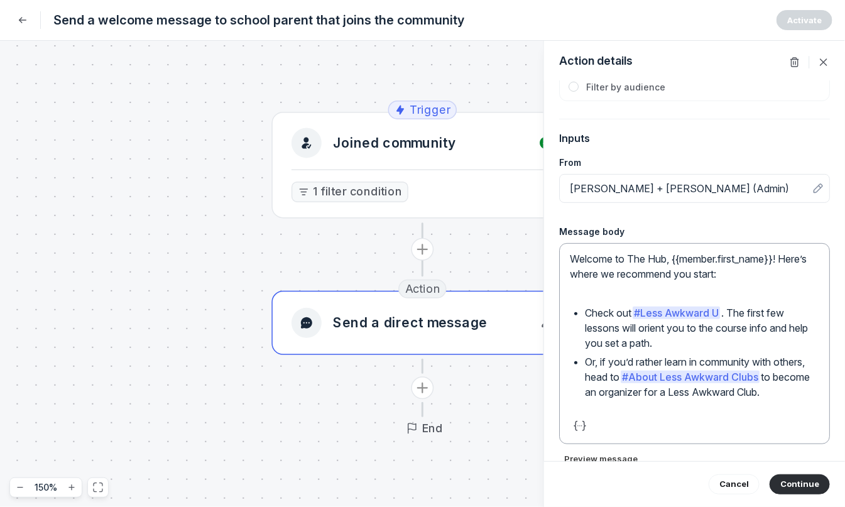
click at [769, 395] on p "Or, if you’d rather learn in community with others, head to # About Less Awkwar…" at bounding box center [702, 376] width 234 height 45
click at [780, 378] on p "Or, if you’d rather learn in community with others, head to # About Less Awkwar…" at bounding box center [702, 376] width 234 height 45
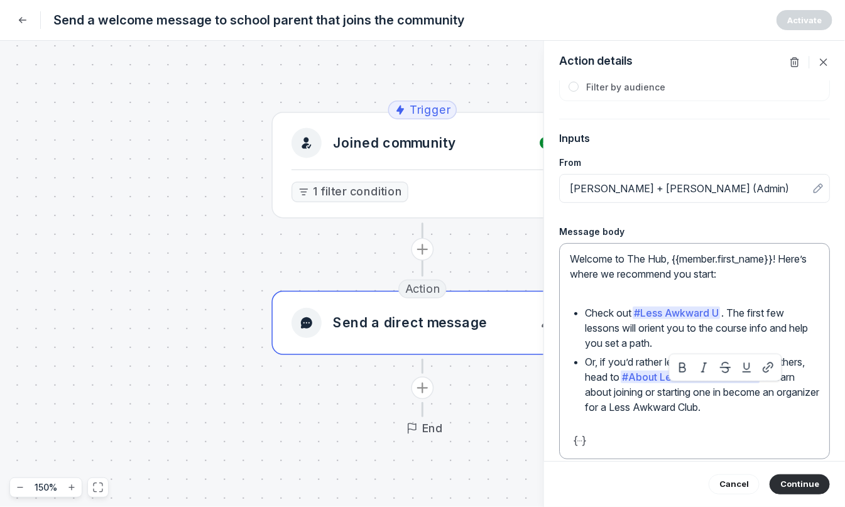
drag, startPoint x: 719, startPoint y: 391, endPoint x: 743, endPoint y: 419, distance: 37.4
click at [743, 419] on div "Welcome to The Hub, {{member.first_name}}! Here’s where we recommend you start:…" at bounding box center [694, 337] width 249 height 172
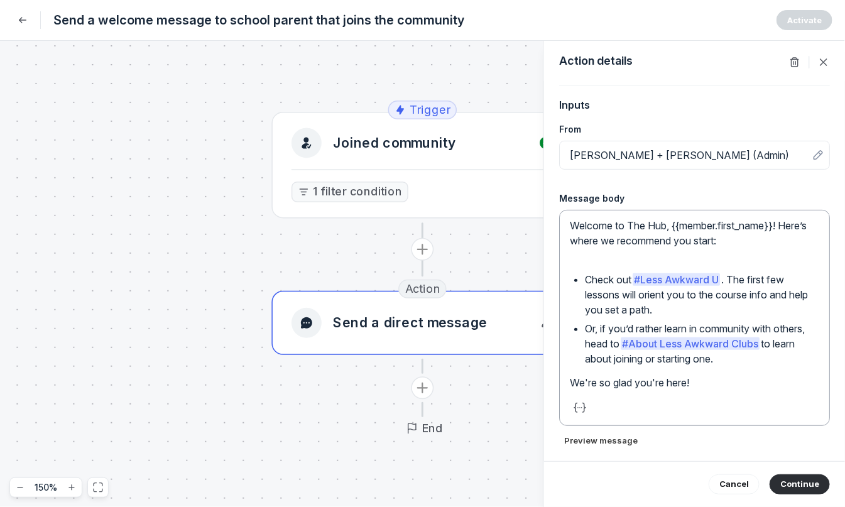
scroll to position [157, 0]
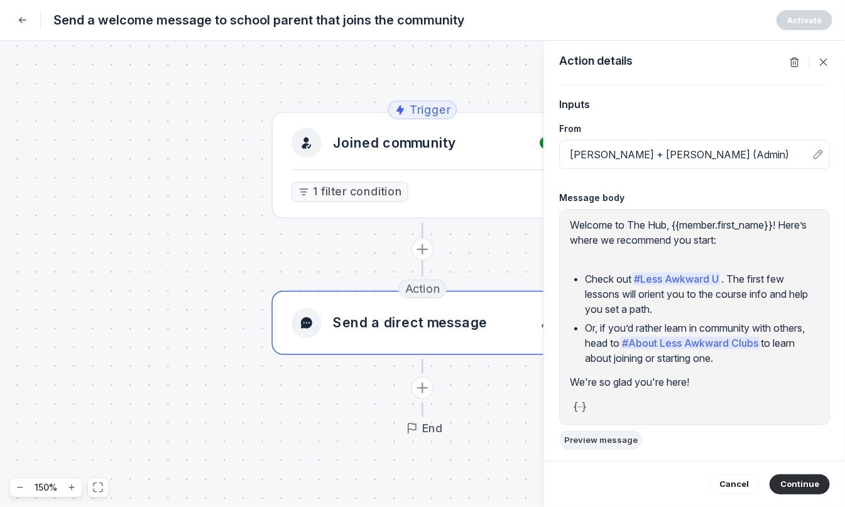
click at [583, 441] on button "Preview message" at bounding box center [601, 439] width 84 height 19
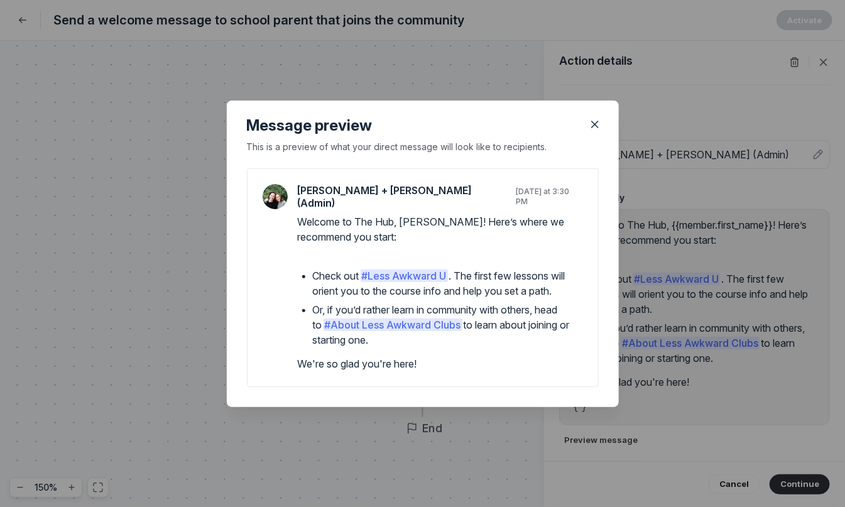
click at [659, 250] on div at bounding box center [422, 253] width 845 height 507
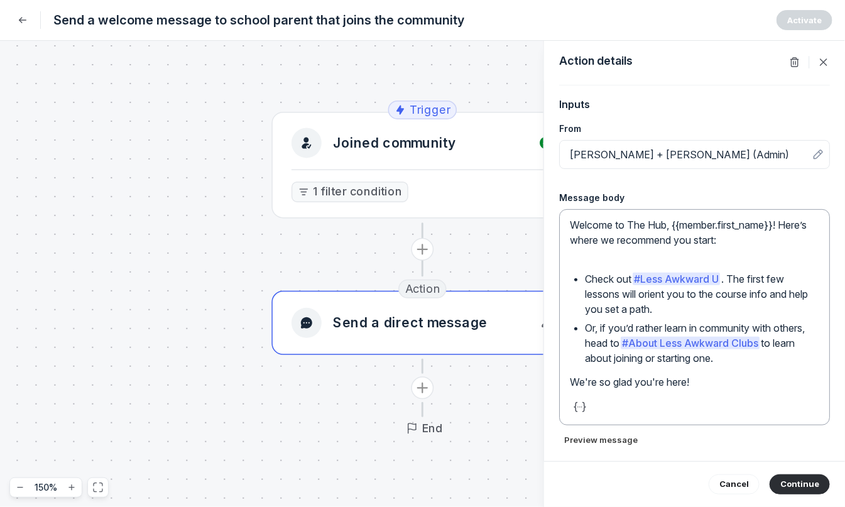
click at [653, 253] on p at bounding box center [694, 258] width 249 height 15
click at [568, 380] on div "Welcome to The Hub, {{member.first_name}}! Here’s where we recommend you start:…" at bounding box center [694, 317] width 271 height 216
click at [571, 380] on p "We're so glad you're here!" at bounding box center [694, 382] width 249 height 15
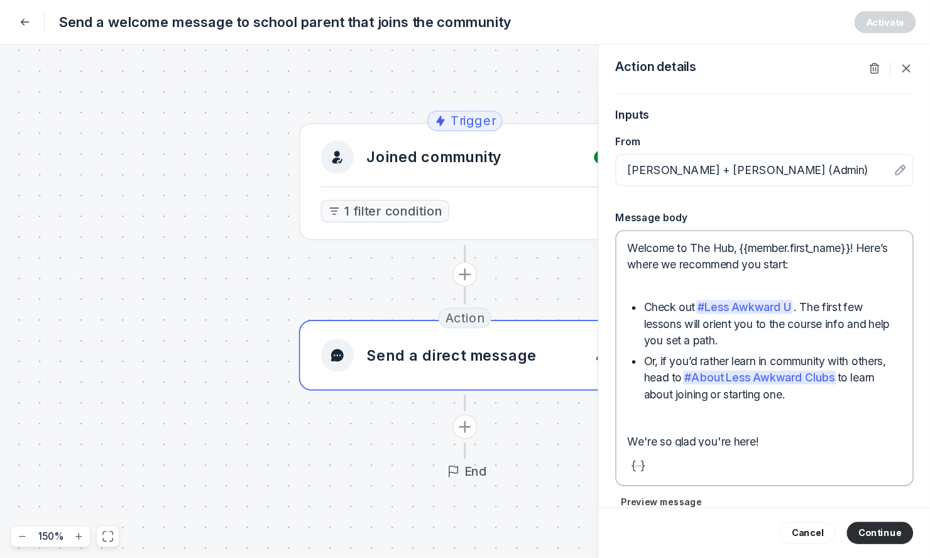
scroll to position [3, 0]
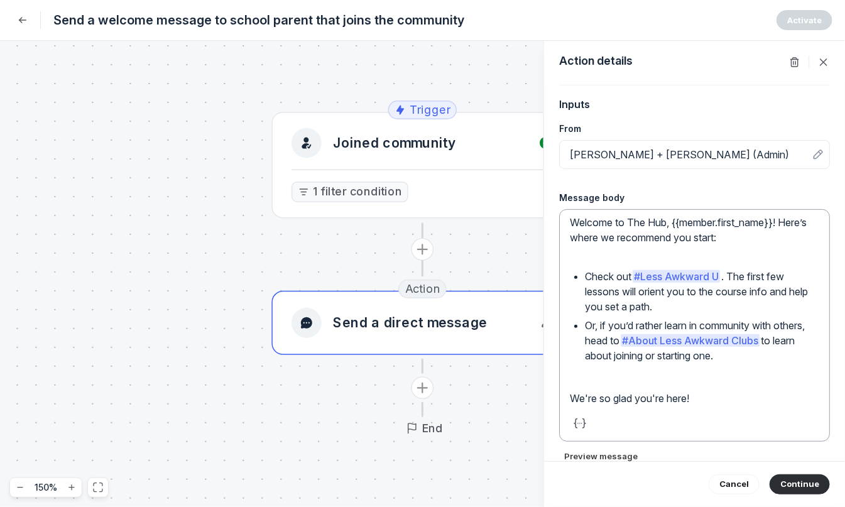
click at [598, 378] on p at bounding box center [694, 379] width 249 height 15
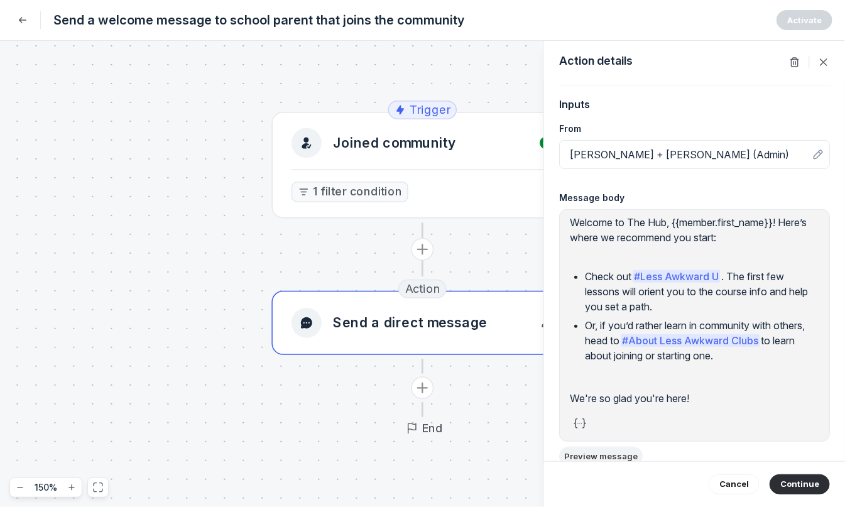
click at [593, 456] on button "Preview message" at bounding box center [601, 456] width 84 height 19
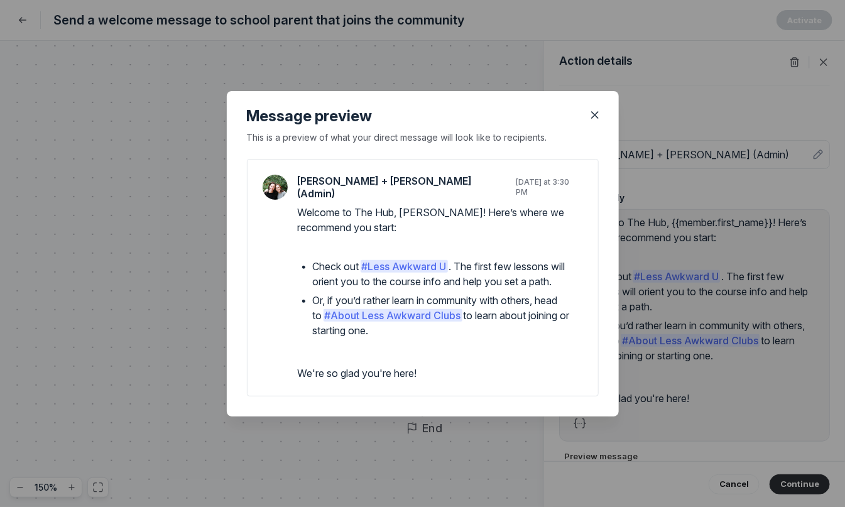
click at [696, 375] on div at bounding box center [422, 253] width 845 height 507
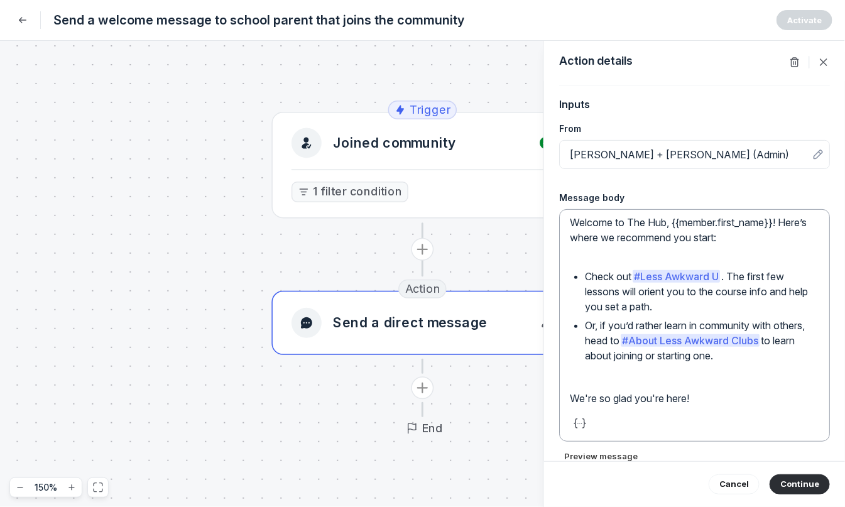
click at [667, 377] on p at bounding box center [694, 379] width 249 height 15
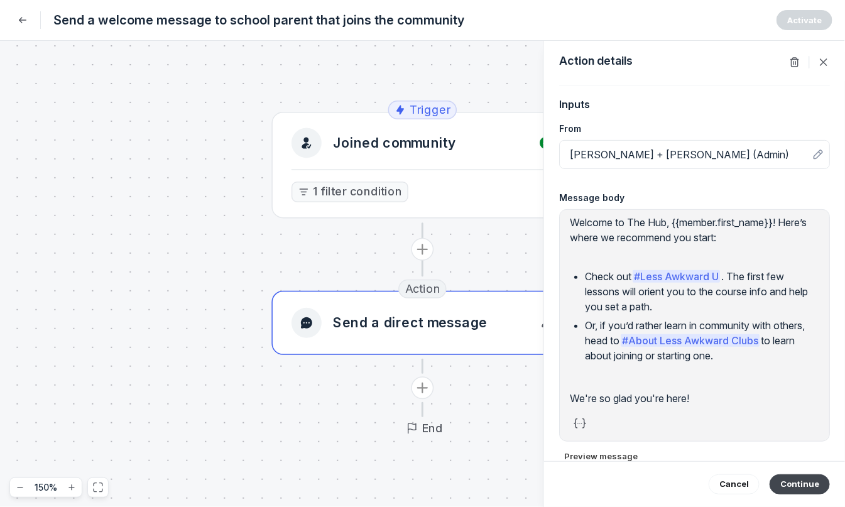
click at [815, 490] on button "Continue" at bounding box center [800, 484] width 60 height 20
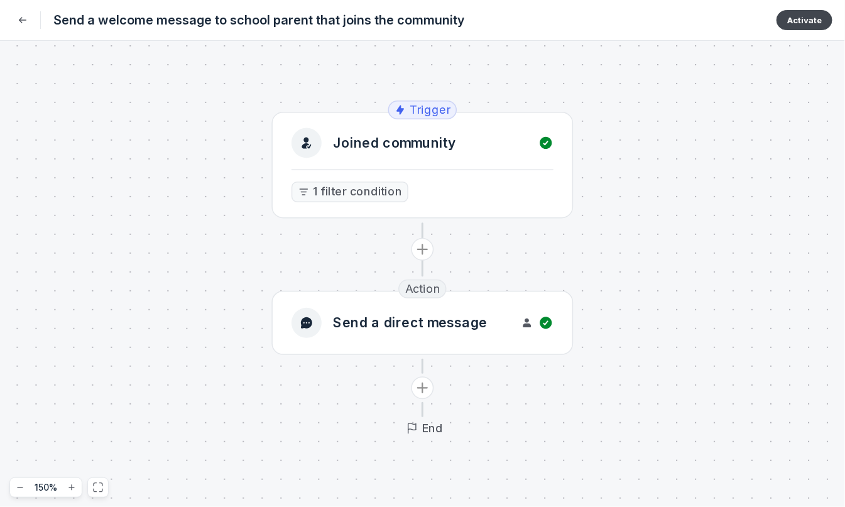
click at [806, 21] on button "Activate" at bounding box center [805, 20] width 56 height 20
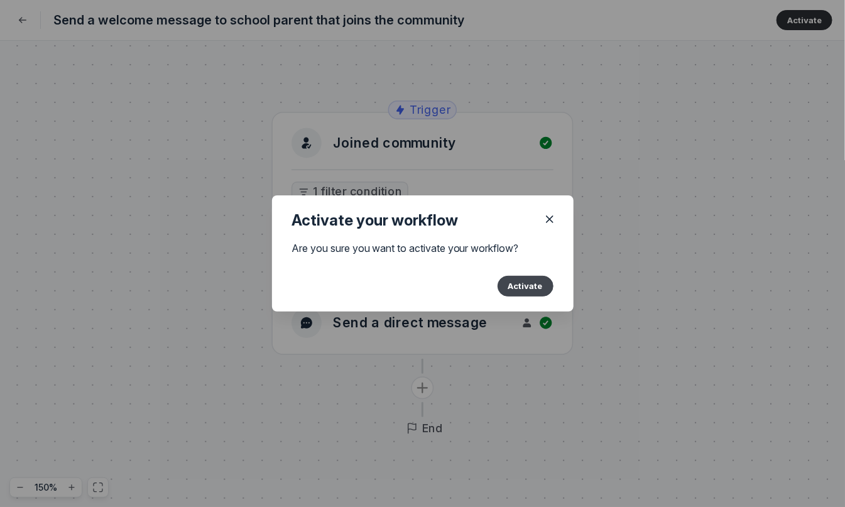
click at [534, 288] on button "Activate" at bounding box center [526, 286] width 56 height 20
